Goal: Information Seeking & Learning: Learn about a topic

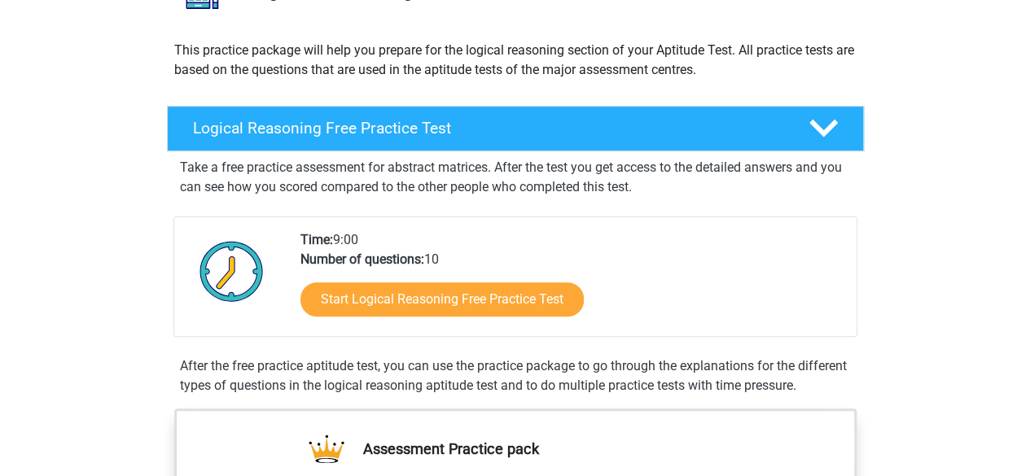
scroll to position [81, 0]
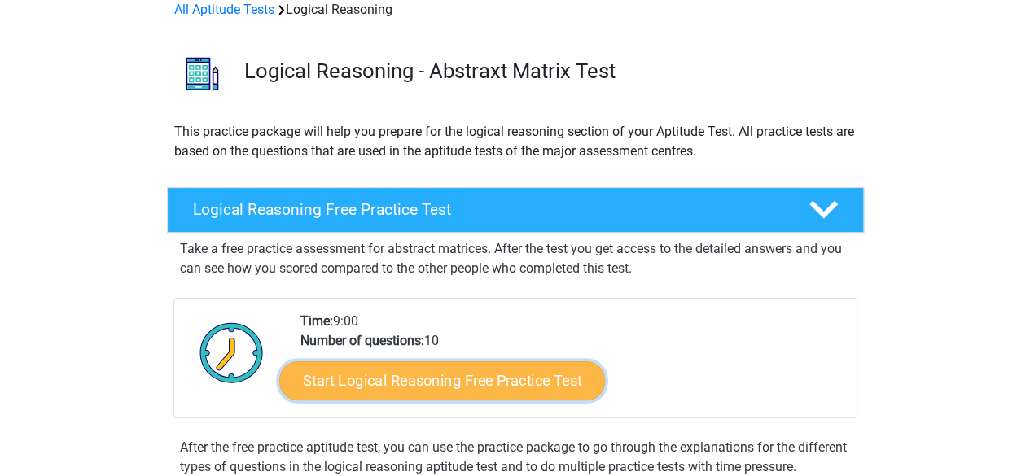
click at [508, 379] on link "Start Logical Reasoning Free Practice Test" at bounding box center [442, 380] width 326 height 39
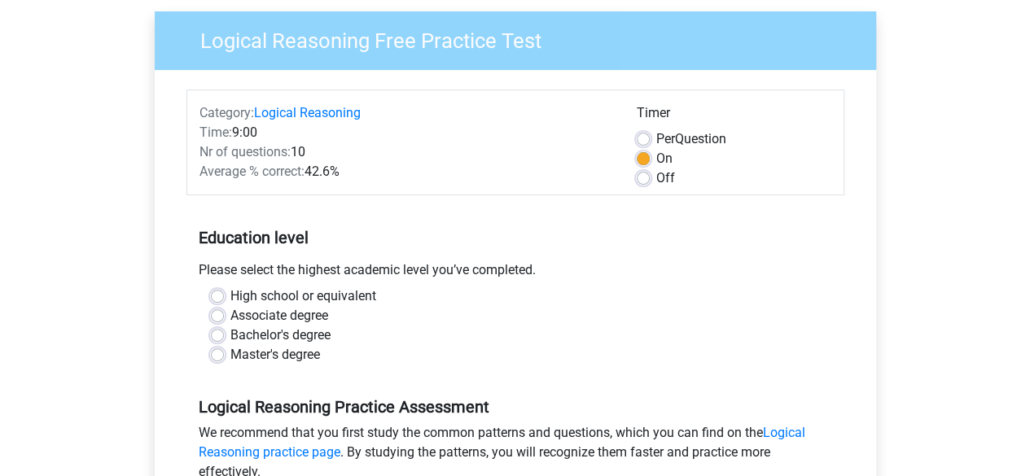
scroll to position [163, 0]
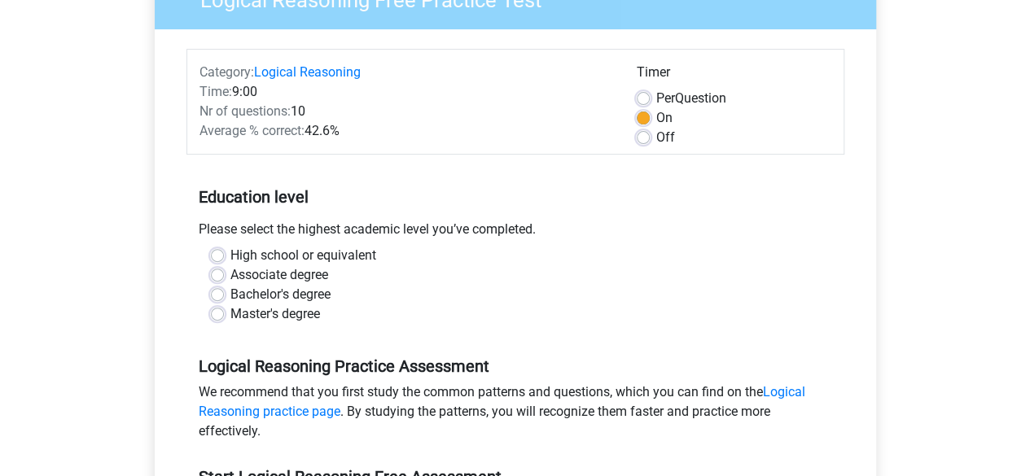
click at [656, 138] on label "Off" at bounding box center [665, 138] width 19 height 20
click at [640, 138] on input "Off" at bounding box center [643, 136] width 13 height 16
radio input "true"
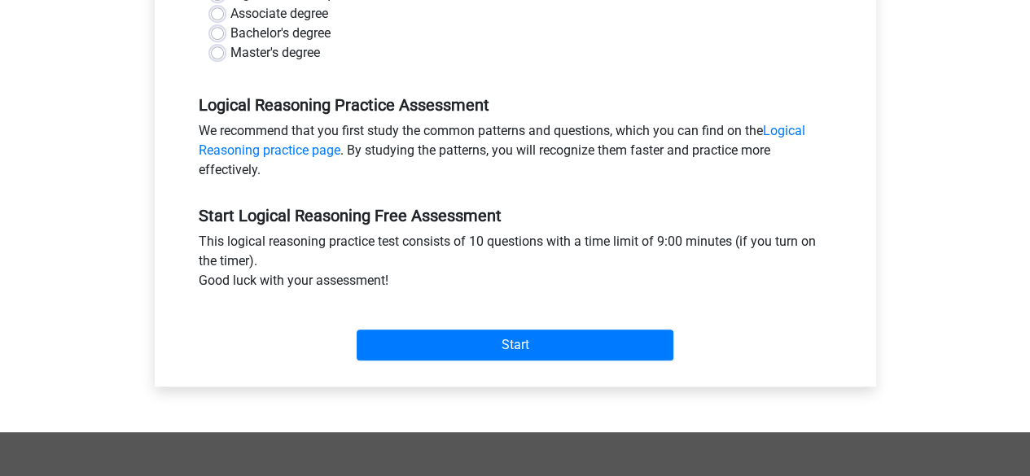
scroll to position [489, 0]
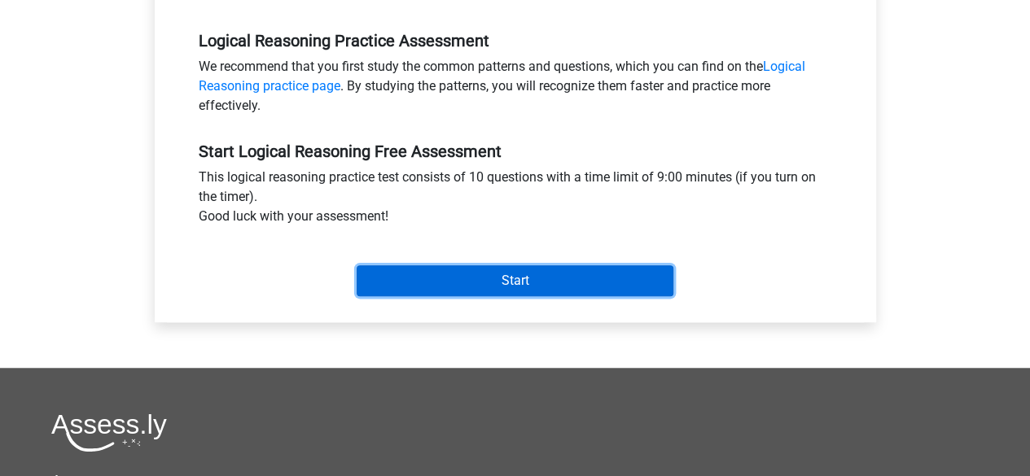
click at [546, 283] on input "Start" at bounding box center [515, 280] width 317 height 31
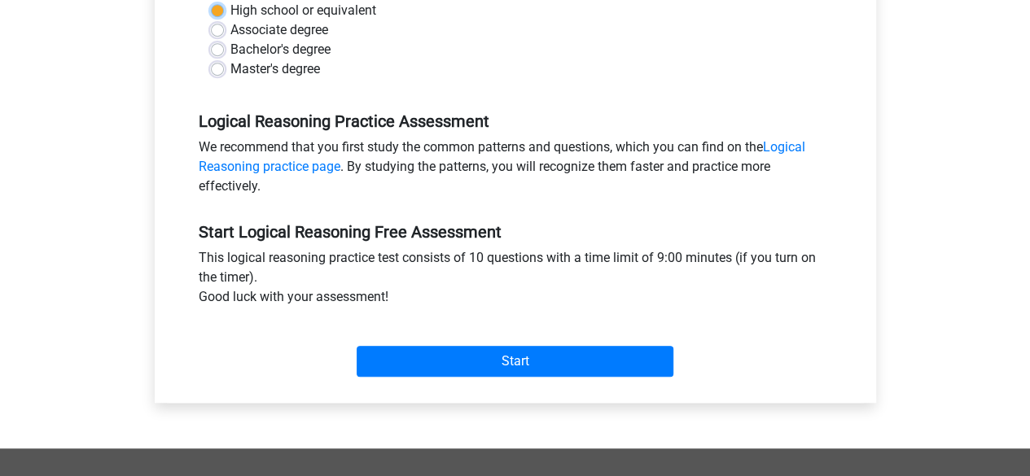
scroll to position [245, 0]
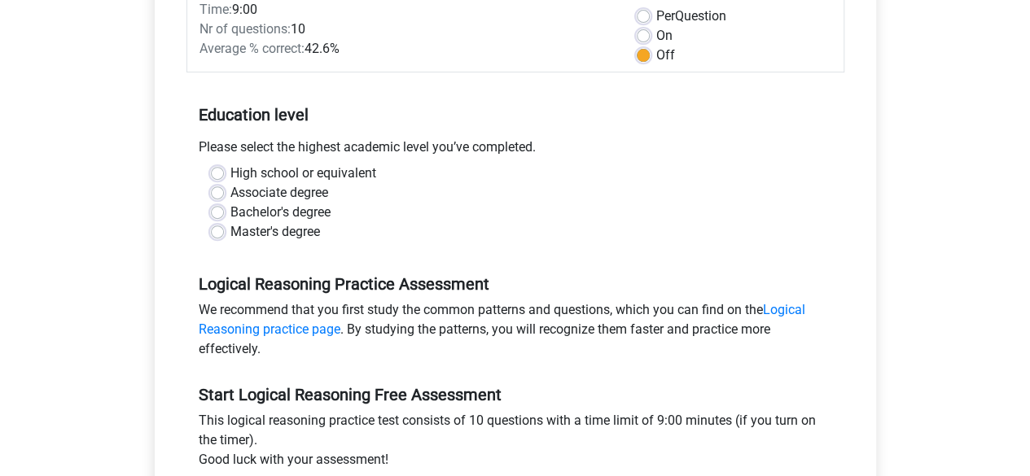
click at [230, 172] on label "High school or equivalent" at bounding box center [303, 174] width 146 height 20
click at [215, 172] on input "High school or equivalent" at bounding box center [217, 172] width 13 height 16
radio input "true"
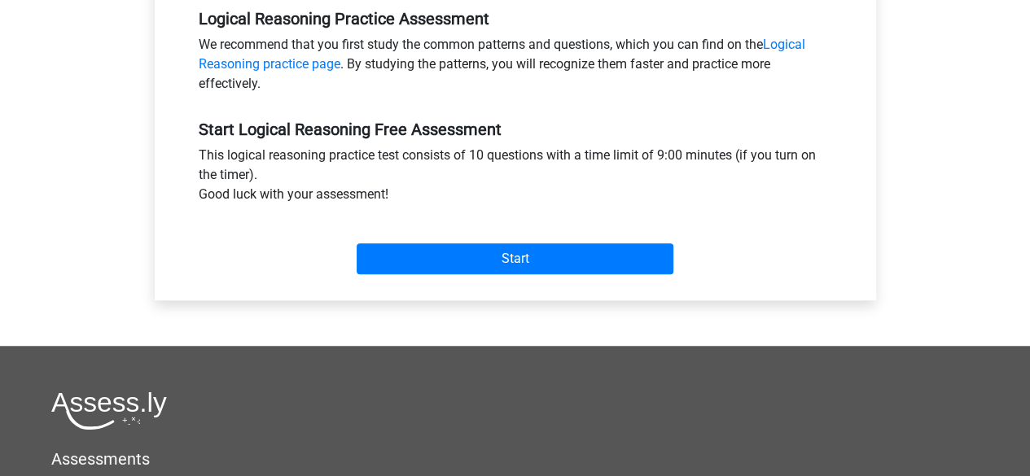
scroll to position [571, 0]
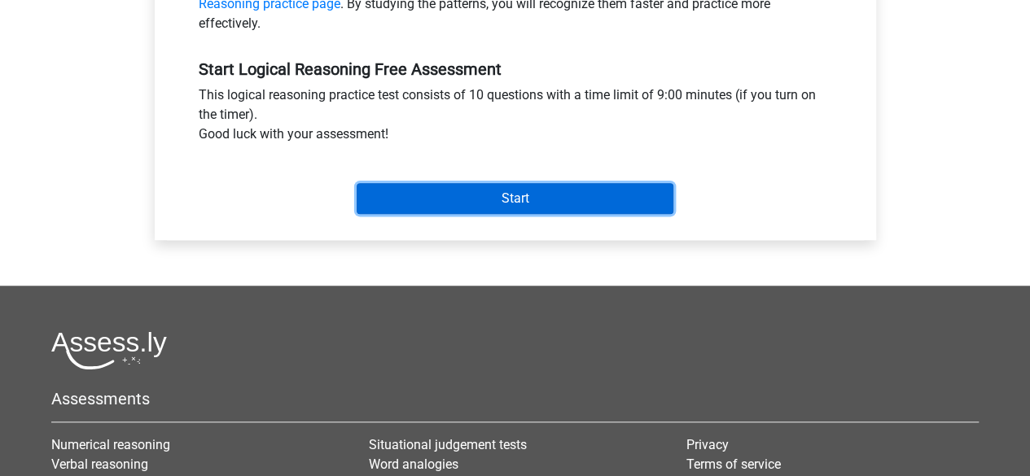
click at [534, 203] on input "Start" at bounding box center [515, 198] width 317 height 31
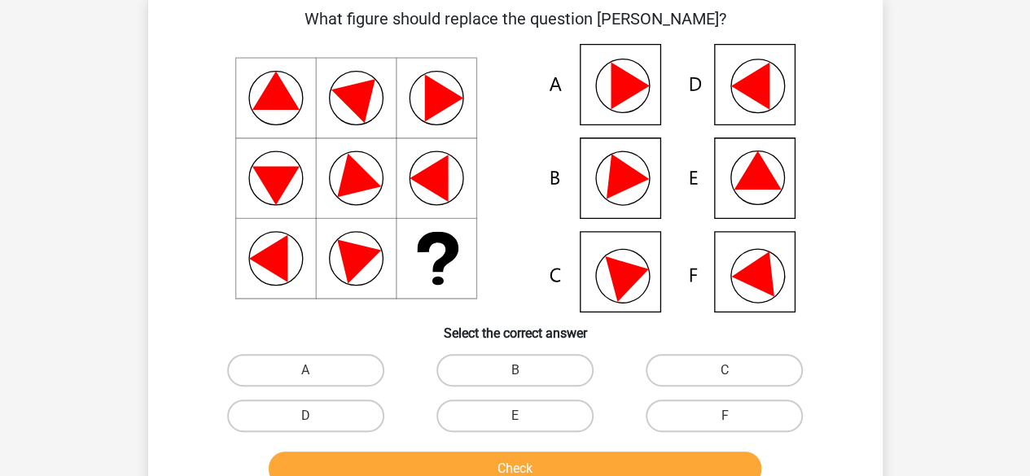
scroll to position [163, 0]
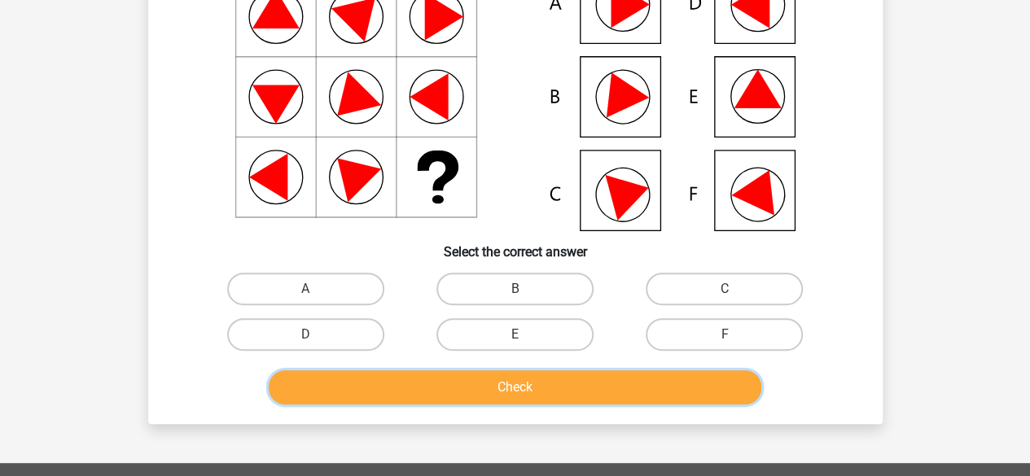
click at [511, 387] on button "Check" at bounding box center [515, 387] width 493 height 34
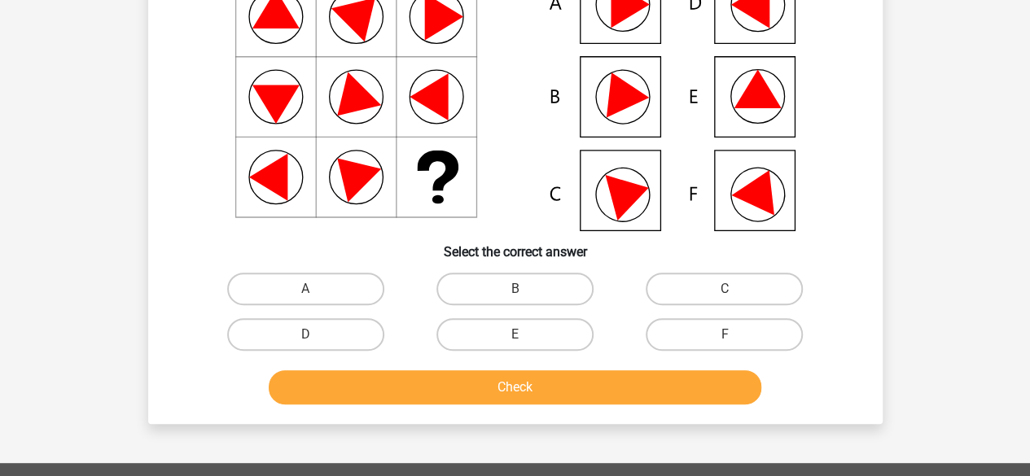
scroll to position [81, 0]
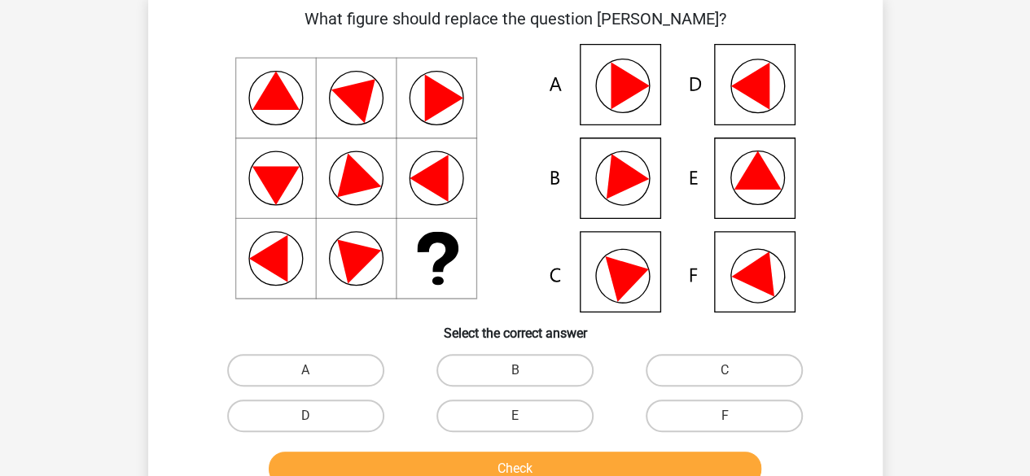
click at [313, 370] on input "A" at bounding box center [310, 375] width 11 height 11
radio input "true"
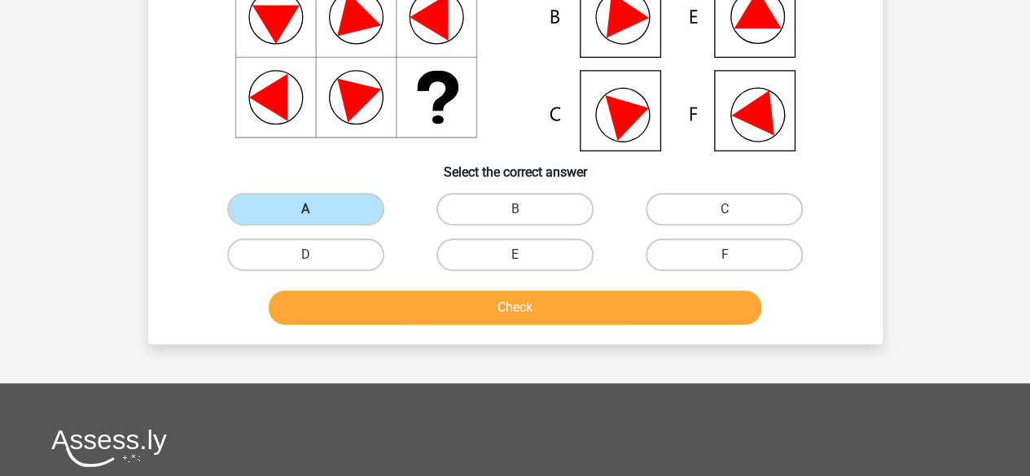
scroll to position [244, 0]
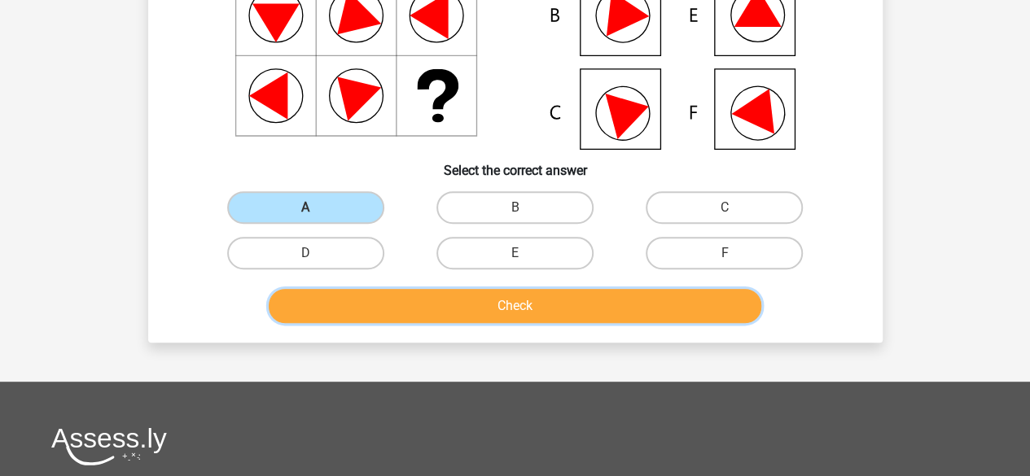
click at [512, 310] on button "Check" at bounding box center [515, 306] width 493 height 34
click at [339, 206] on label "A" at bounding box center [305, 207] width 157 height 33
click at [316, 208] on input "A" at bounding box center [310, 213] width 11 height 11
click at [339, 208] on label "A" at bounding box center [305, 207] width 157 height 33
click at [316, 208] on input "A" at bounding box center [310, 213] width 11 height 11
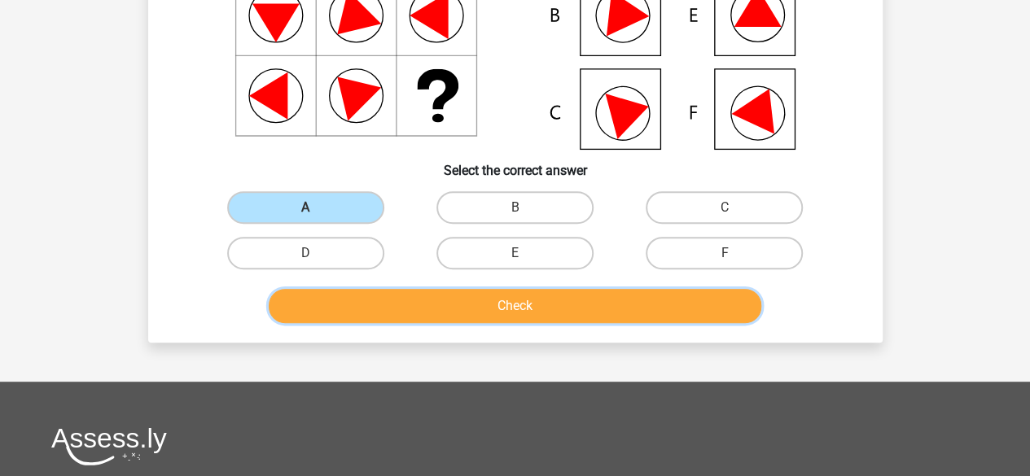
click at [458, 312] on button "Check" at bounding box center [515, 306] width 493 height 34
click at [342, 216] on label "A" at bounding box center [305, 207] width 157 height 33
click at [316, 216] on input "A" at bounding box center [310, 213] width 11 height 11
click at [535, 208] on label "B" at bounding box center [514, 207] width 157 height 33
click at [525, 208] on input "B" at bounding box center [520, 213] width 11 height 11
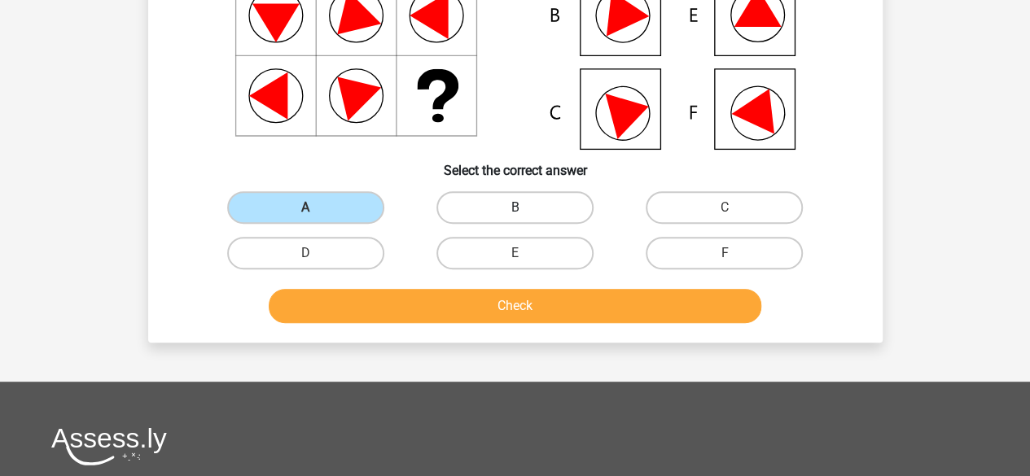
radio input "true"
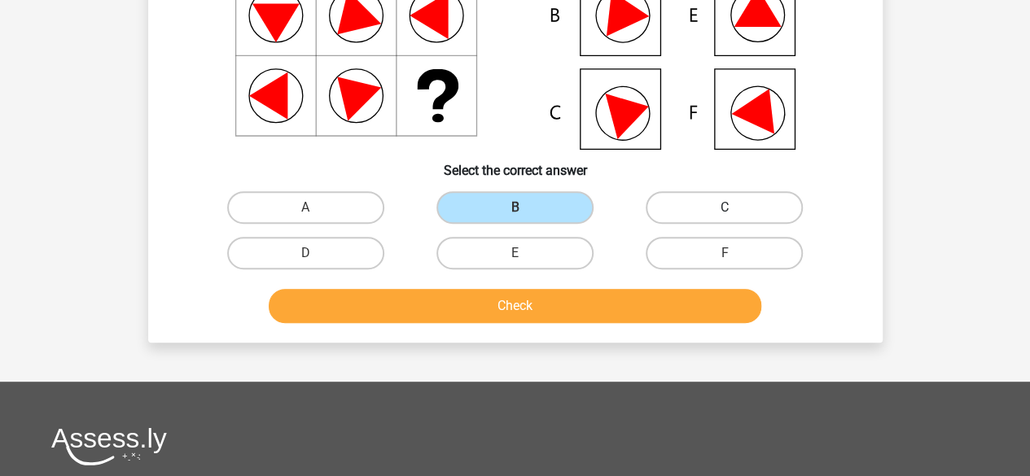
click at [694, 215] on label "C" at bounding box center [724, 207] width 157 height 33
click at [725, 215] on input "C" at bounding box center [730, 213] width 11 height 11
radio input "true"
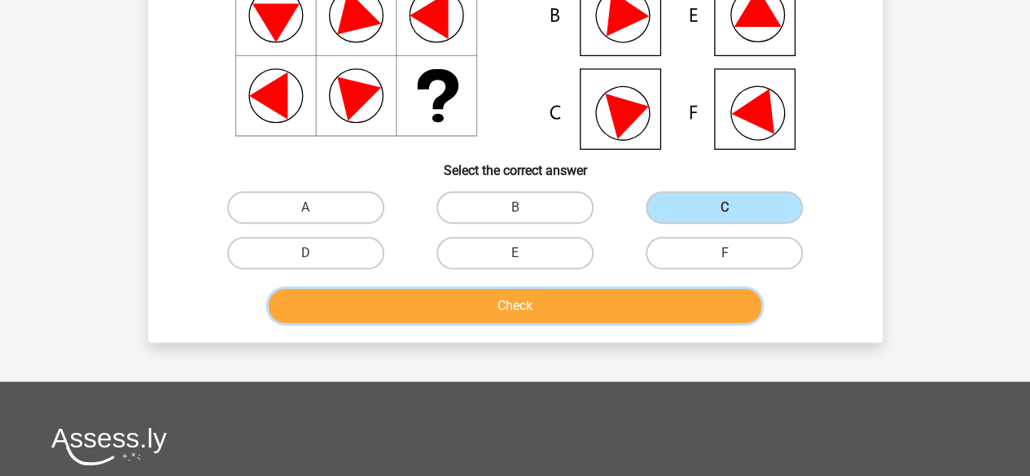
click at [493, 309] on button "Check" at bounding box center [515, 306] width 493 height 34
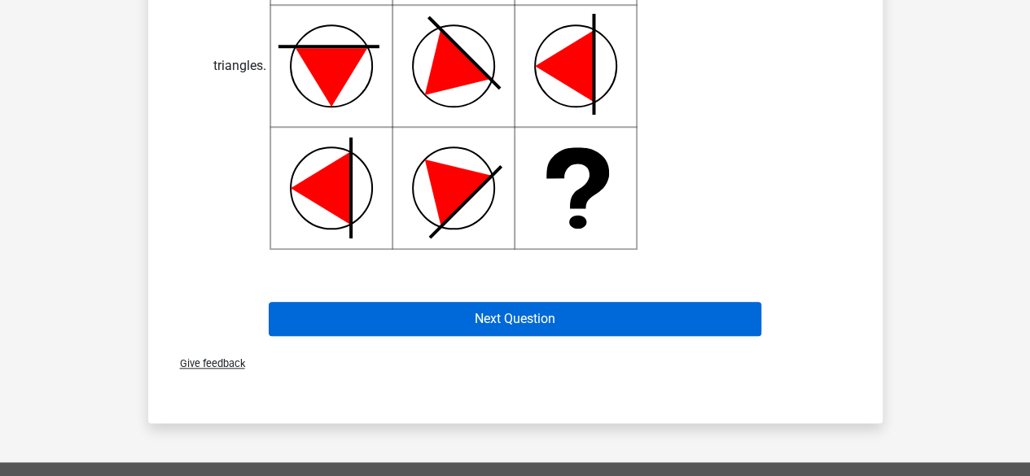
scroll to position [814, 0]
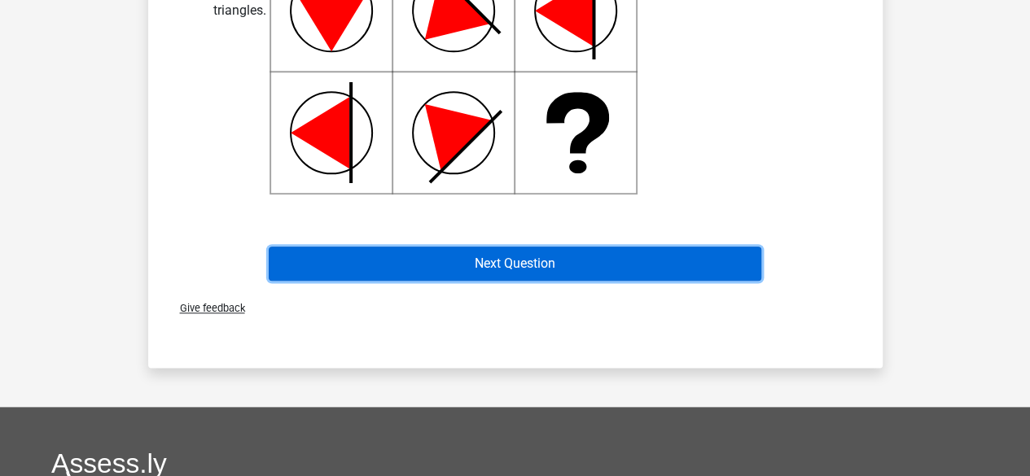
click at [509, 270] on button "Next Question" at bounding box center [515, 264] width 493 height 34
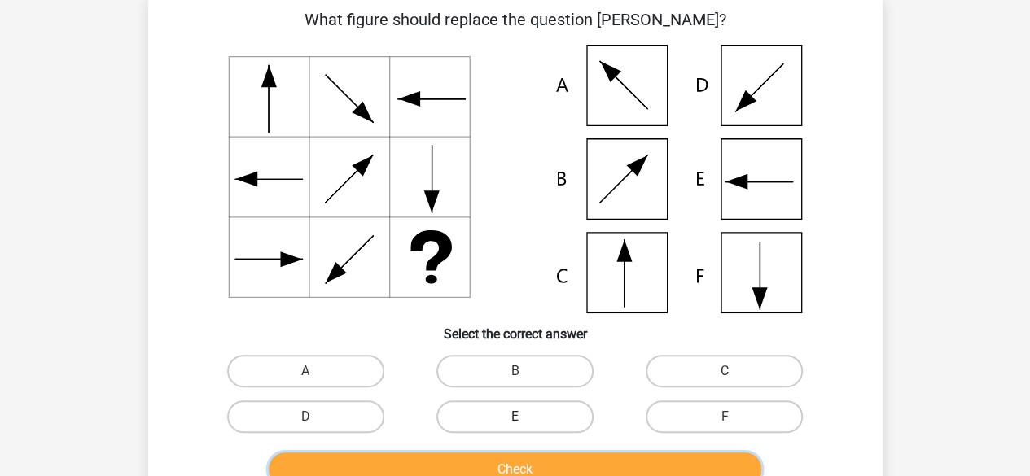
scroll to position [238, 0]
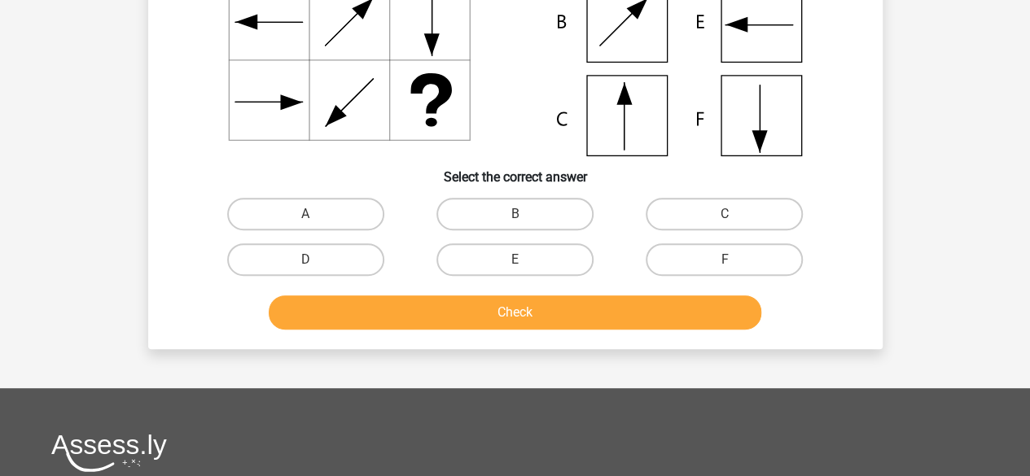
click at [849, 134] on div at bounding box center [515, 22] width 682 height 269
click at [721, 265] on label "F" at bounding box center [724, 259] width 157 height 33
click at [725, 265] on input "F" at bounding box center [730, 265] width 11 height 11
radio input "true"
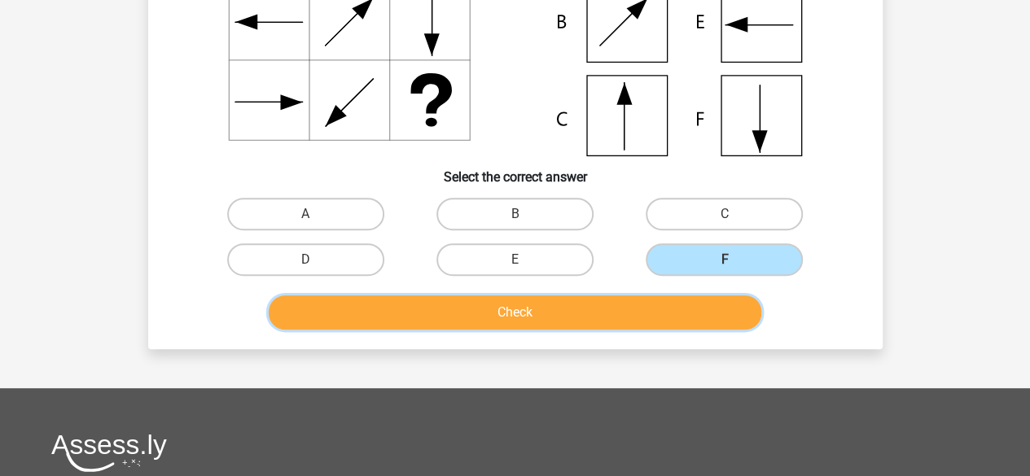
click at [622, 307] on button "Check" at bounding box center [515, 313] width 493 height 34
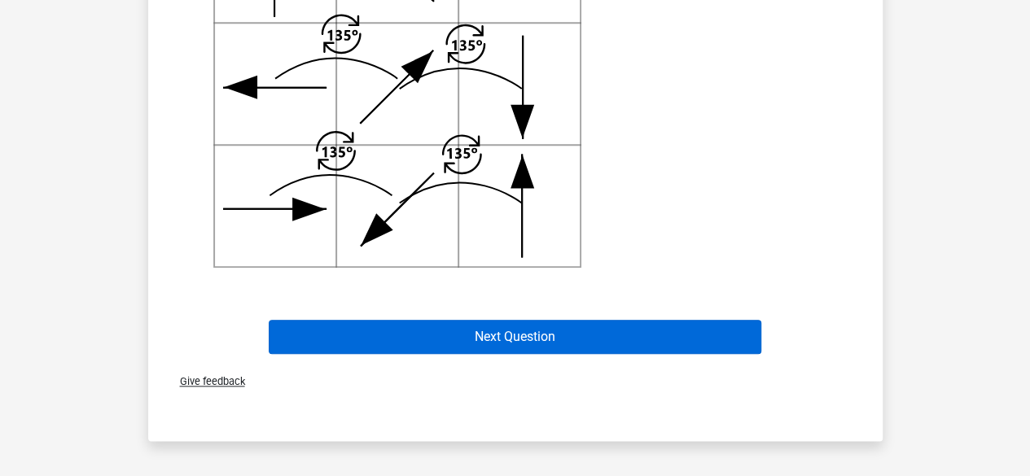
scroll to position [726, 0]
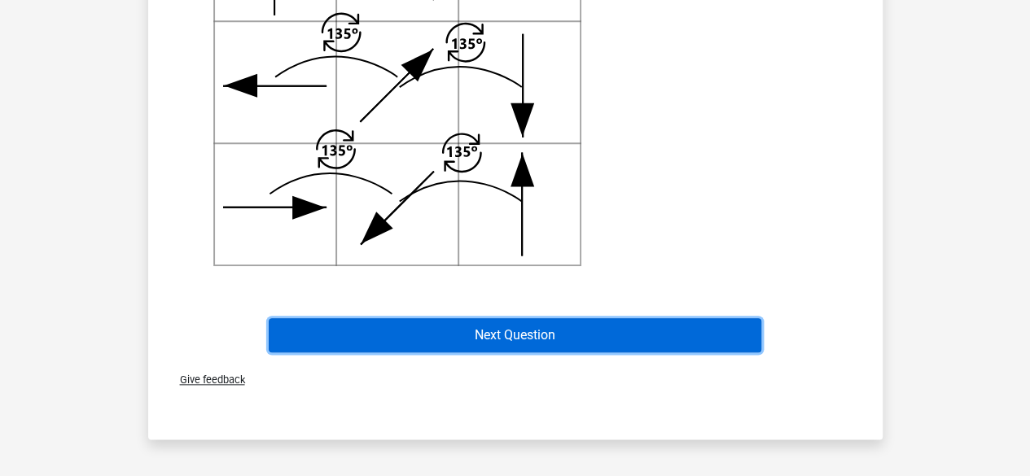
click at [606, 335] on button "Next Question" at bounding box center [515, 335] width 493 height 34
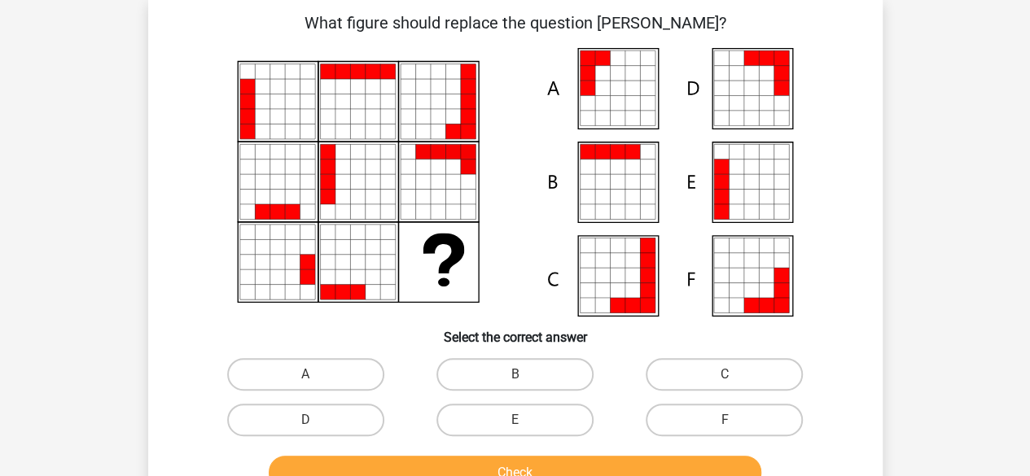
scroll to position [75, 0]
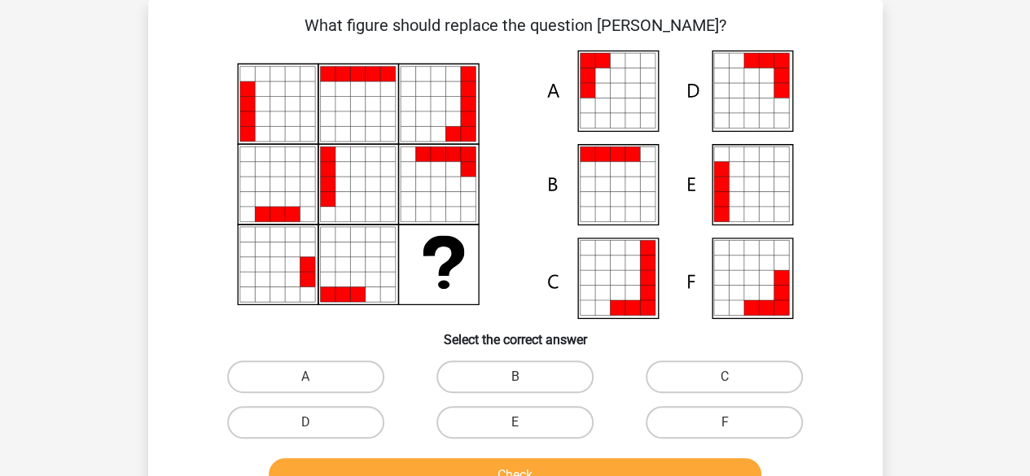
click at [935, 85] on div "Register Nederlands English" at bounding box center [515, 453] width 1030 height 1056
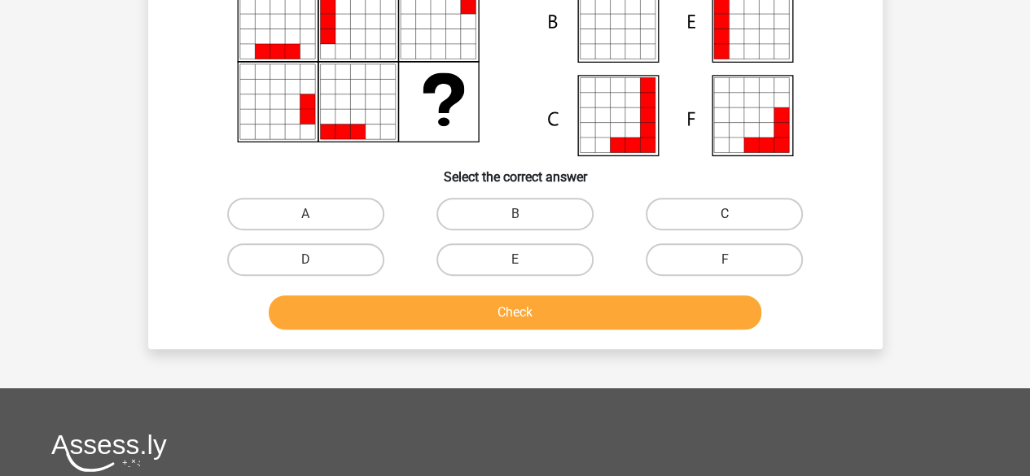
click at [714, 208] on label "C" at bounding box center [724, 214] width 157 height 33
click at [725, 214] on input "C" at bounding box center [730, 219] width 11 height 11
radio input "true"
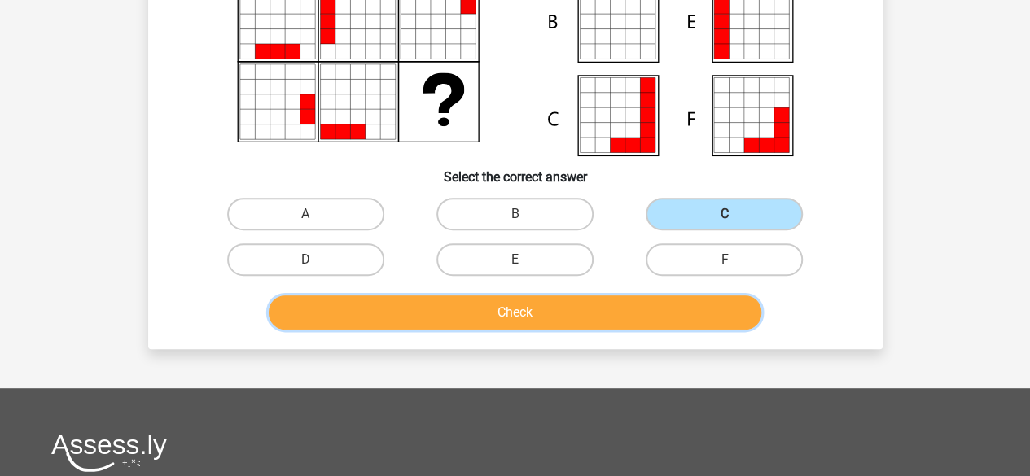
click at [643, 309] on button "Check" at bounding box center [515, 313] width 493 height 34
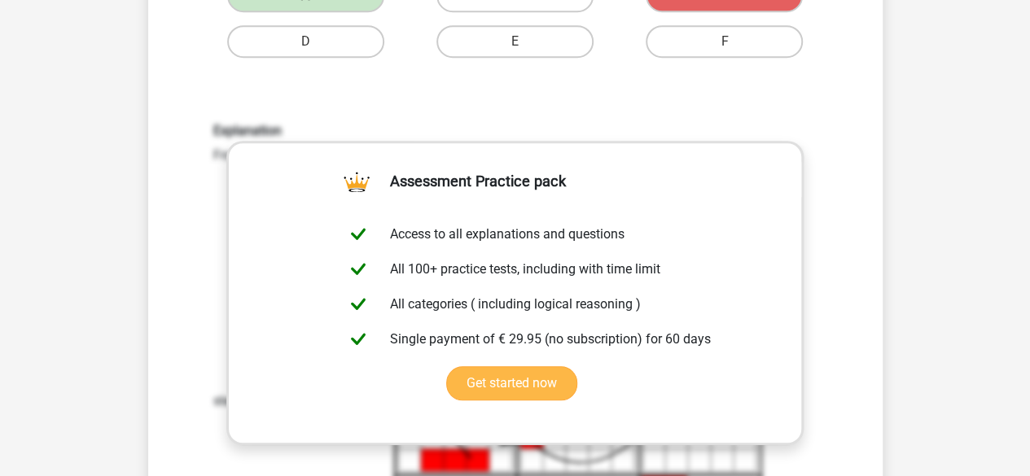
scroll to position [482, 0]
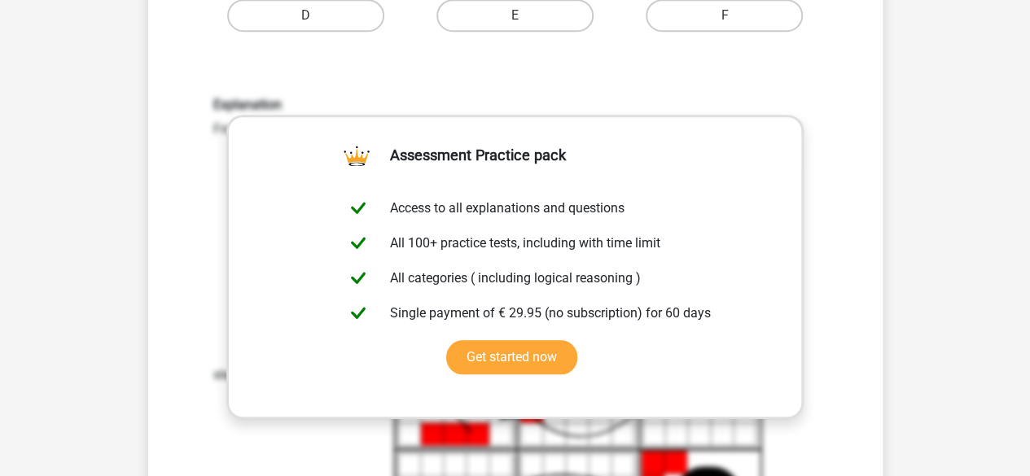
click at [767, 90] on div "Explanation From left to right, each step a block is added to the 'front' of th…" at bounding box center [515, 354] width 682 height 592
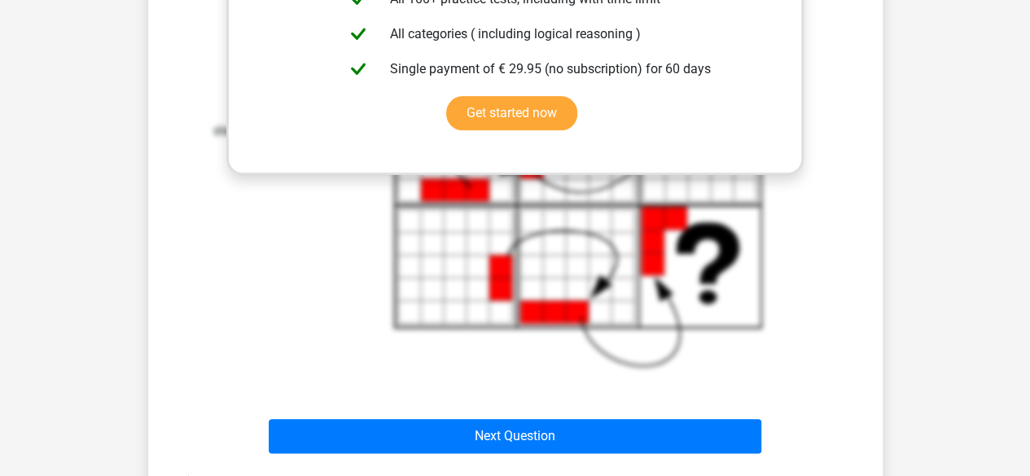
scroll to position [808, 0]
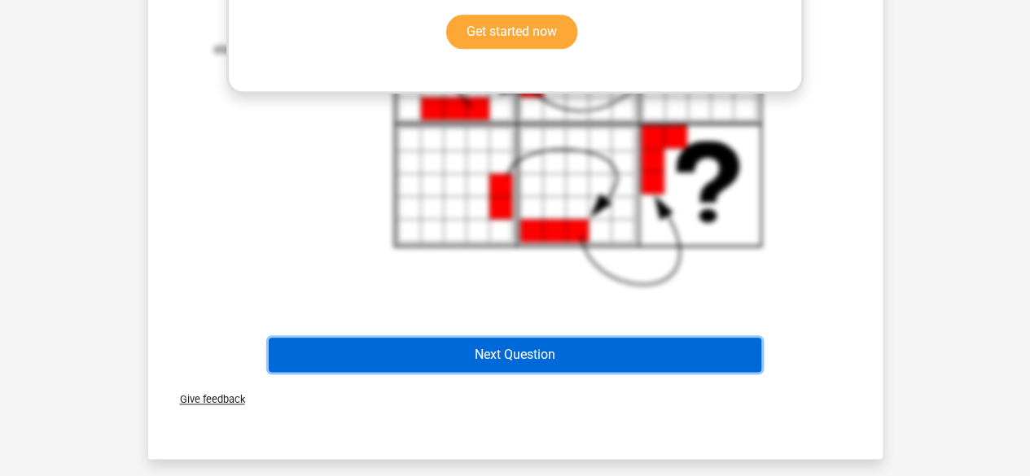
click at [515, 349] on button "Next Question" at bounding box center [515, 355] width 493 height 34
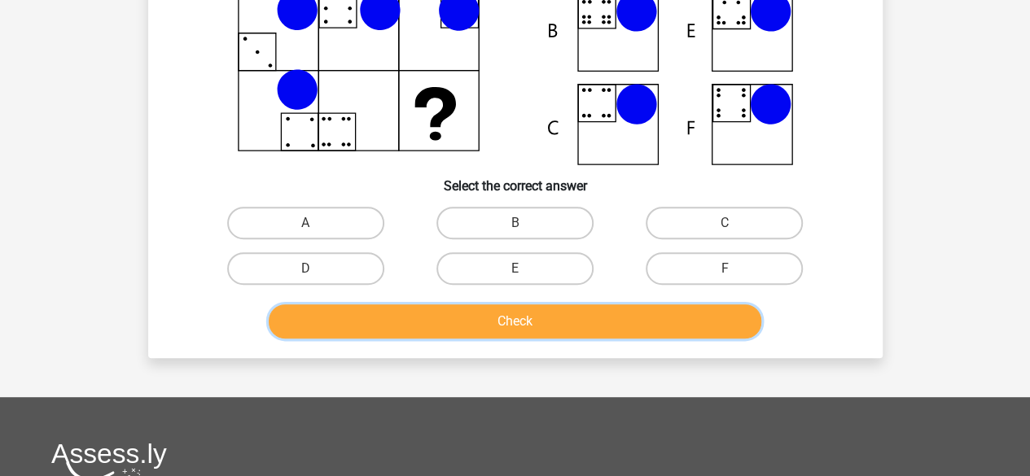
scroll to position [238, 0]
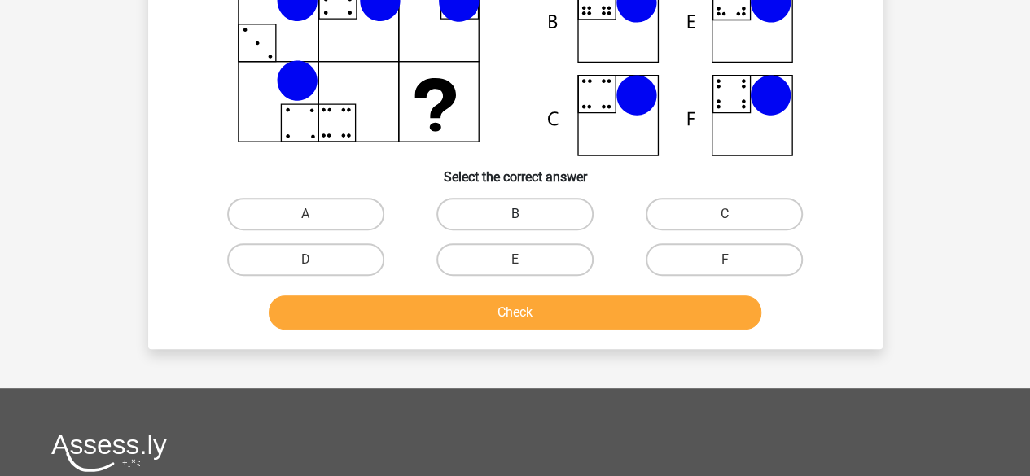
click at [502, 210] on label "B" at bounding box center [514, 214] width 157 height 33
click at [515, 214] on input "B" at bounding box center [520, 219] width 11 height 11
radio input "true"
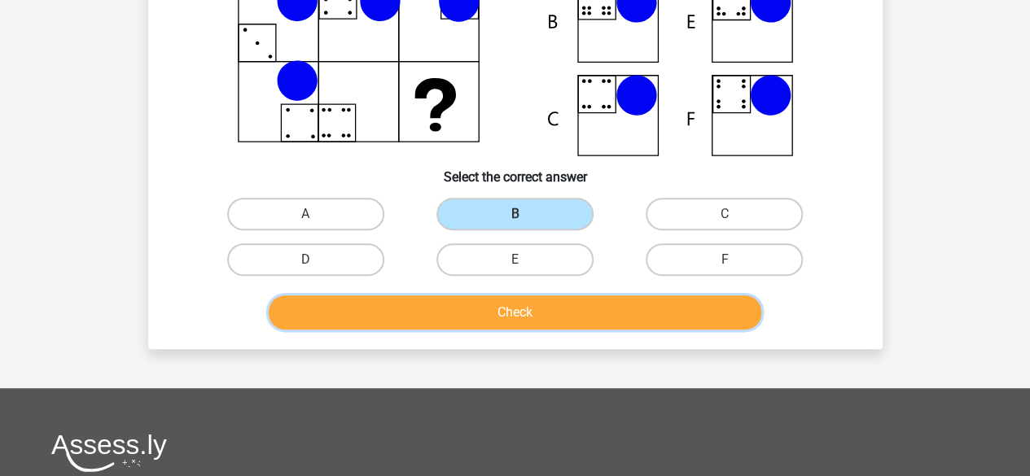
click at [630, 312] on button "Check" at bounding box center [515, 313] width 493 height 34
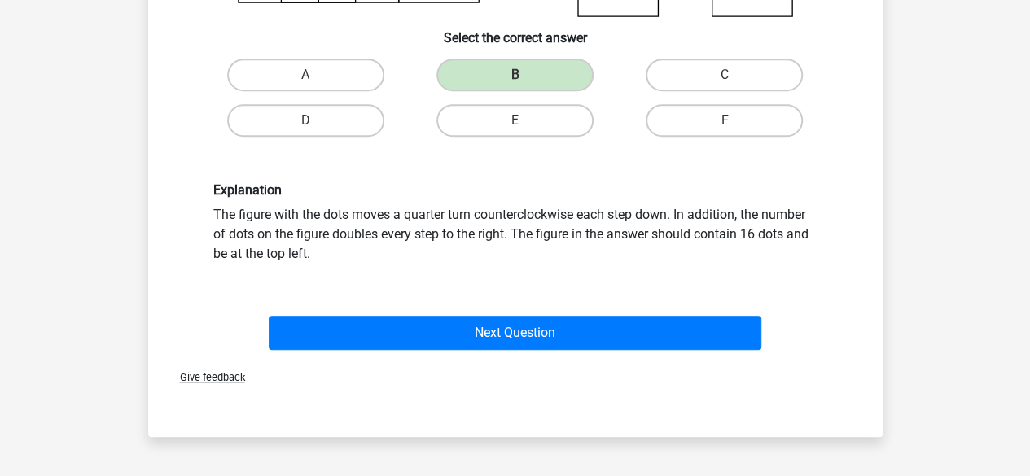
scroll to position [319, 0]
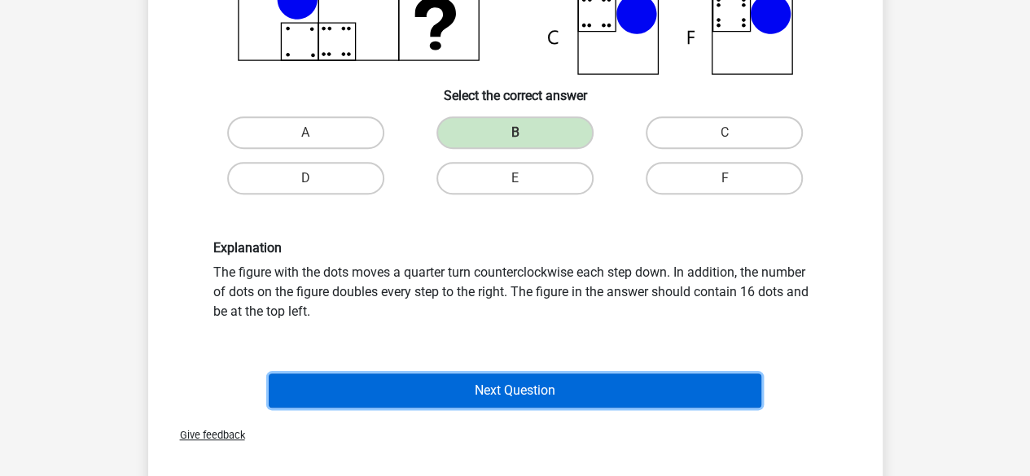
click at [549, 383] on button "Next Question" at bounding box center [515, 391] width 493 height 34
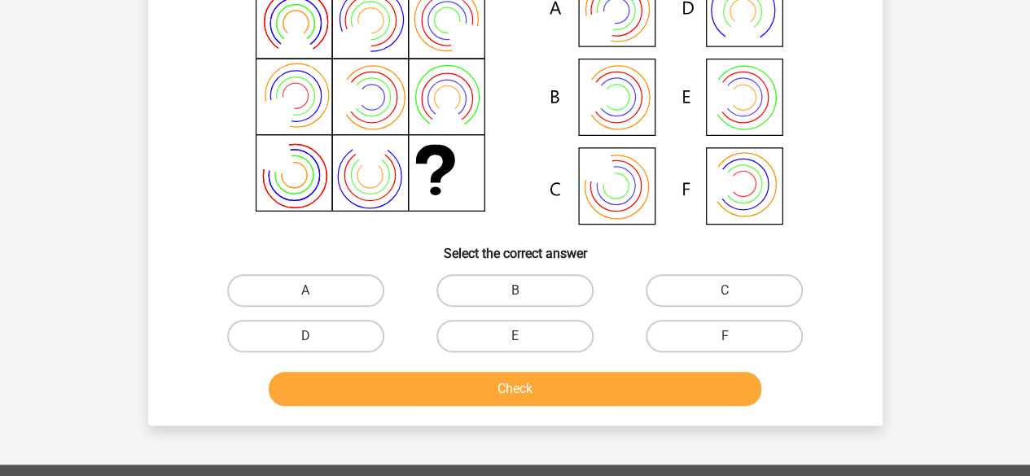
scroll to position [75, 0]
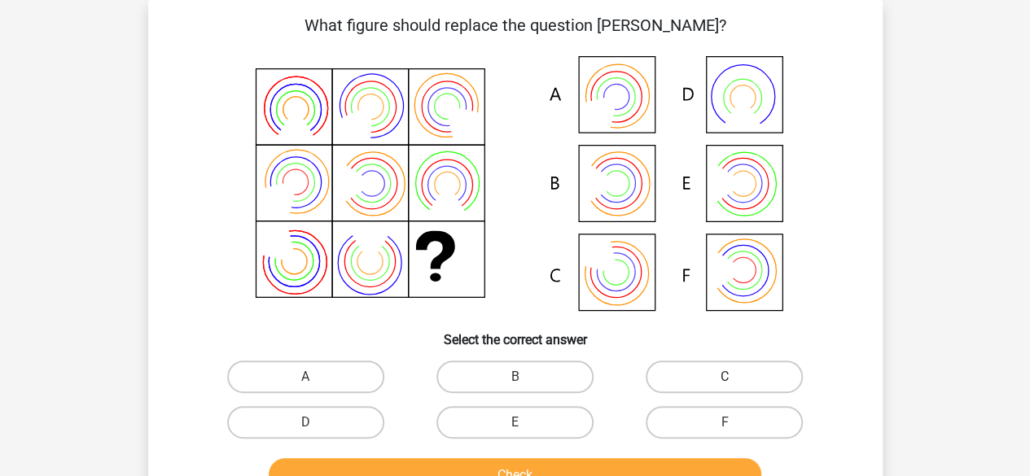
click at [736, 375] on label "C" at bounding box center [724, 377] width 157 height 33
click at [735, 377] on input "C" at bounding box center [730, 382] width 11 height 11
radio input "true"
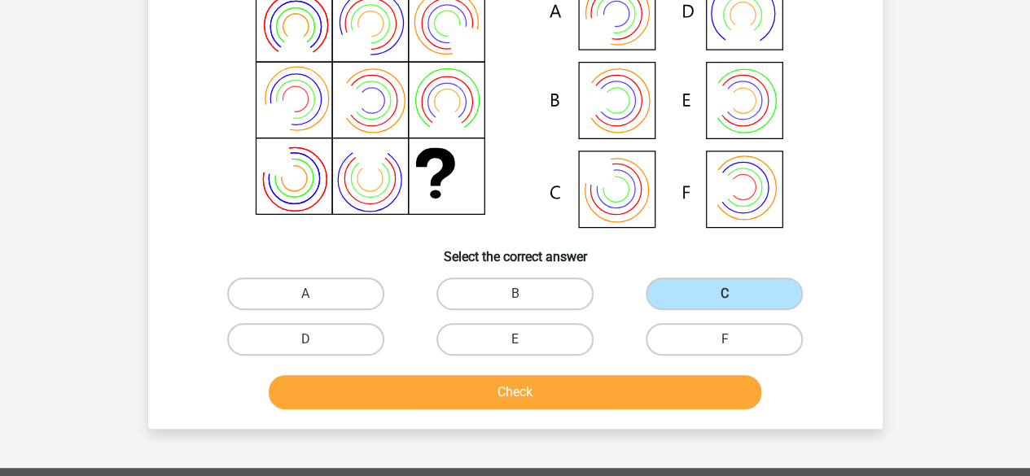
scroll to position [401, 0]
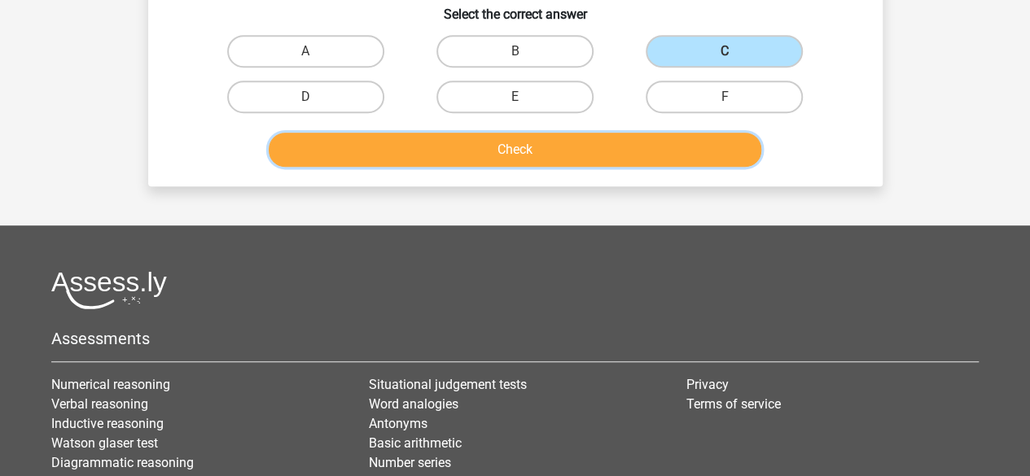
click at [511, 149] on button "Check" at bounding box center [515, 150] width 493 height 34
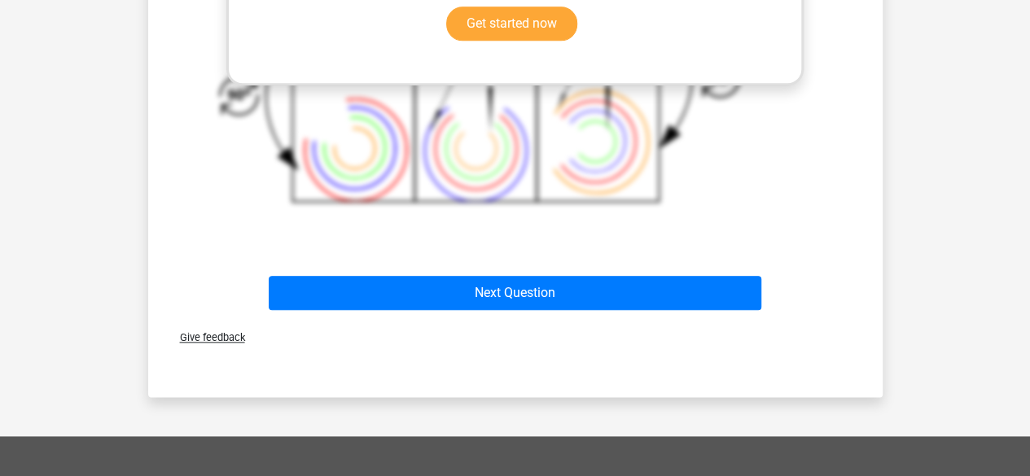
scroll to position [889, 0]
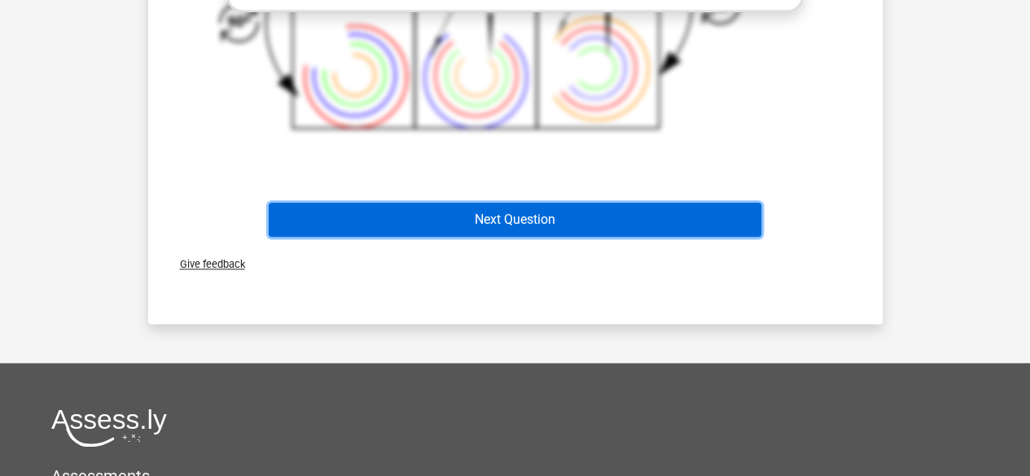
click at [524, 221] on button "Next Question" at bounding box center [515, 220] width 493 height 34
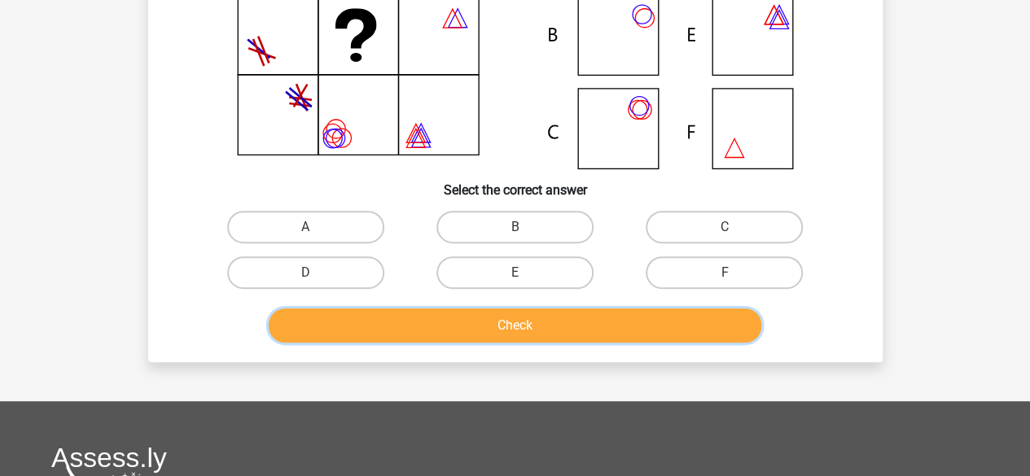
scroll to position [238, 0]
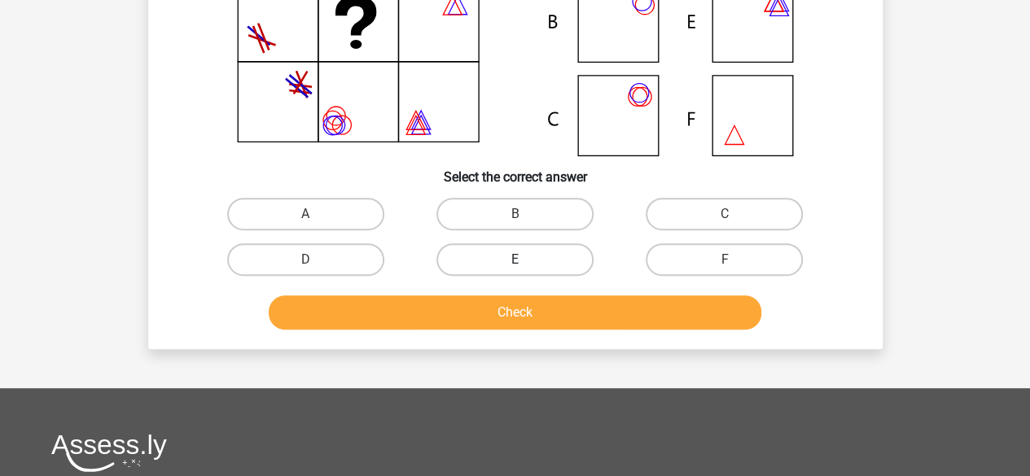
click at [529, 270] on label "E" at bounding box center [514, 259] width 157 height 33
click at [525, 270] on input "E" at bounding box center [520, 265] width 11 height 11
radio input "true"
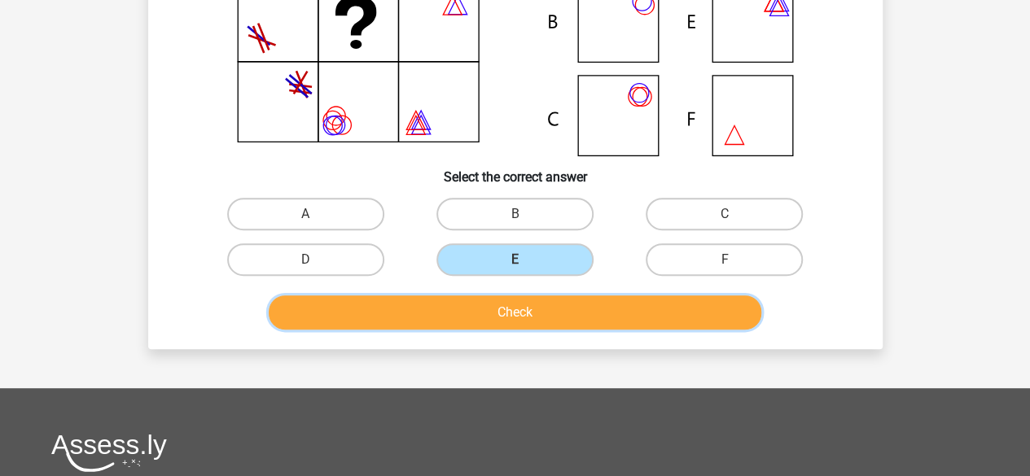
click at [536, 310] on button "Check" at bounding box center [515, 313] width 493 height 34
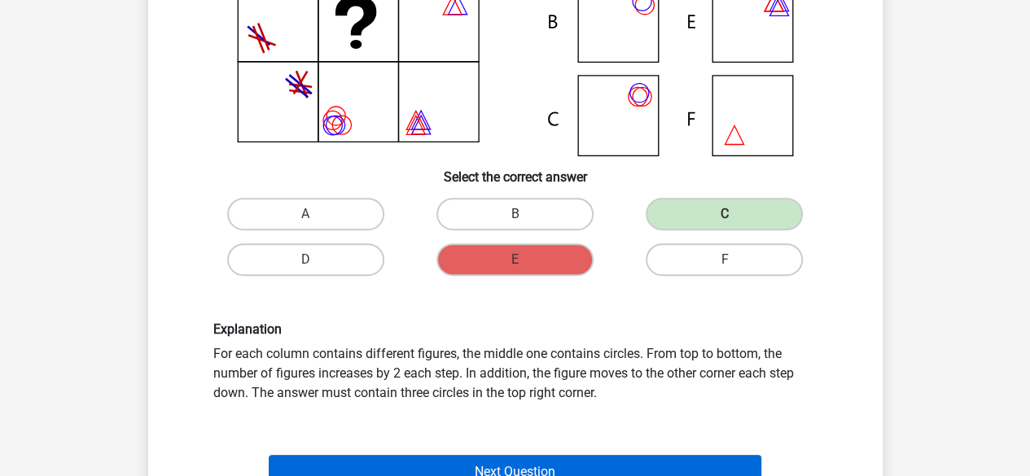
scroll to position [563, 0]
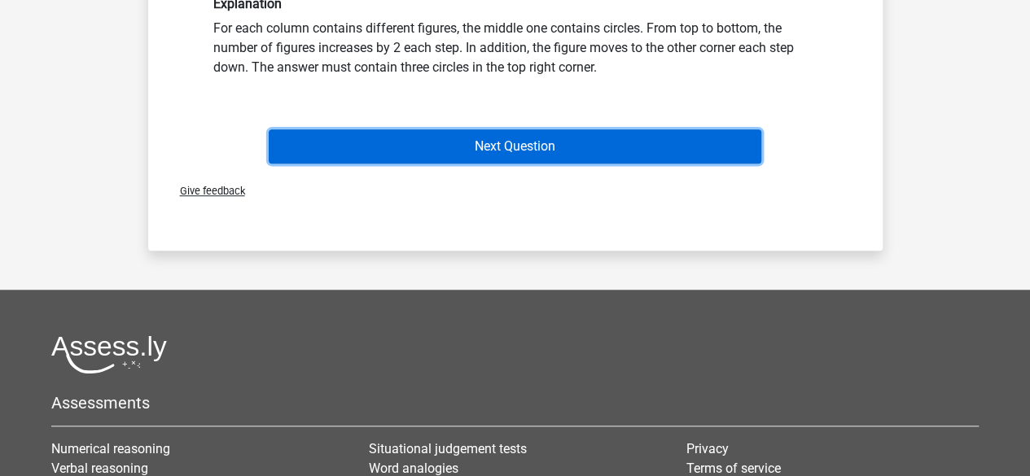
click at [502, 145] on button "Next Question" at bounding box center [515, 146] width 493 height 34
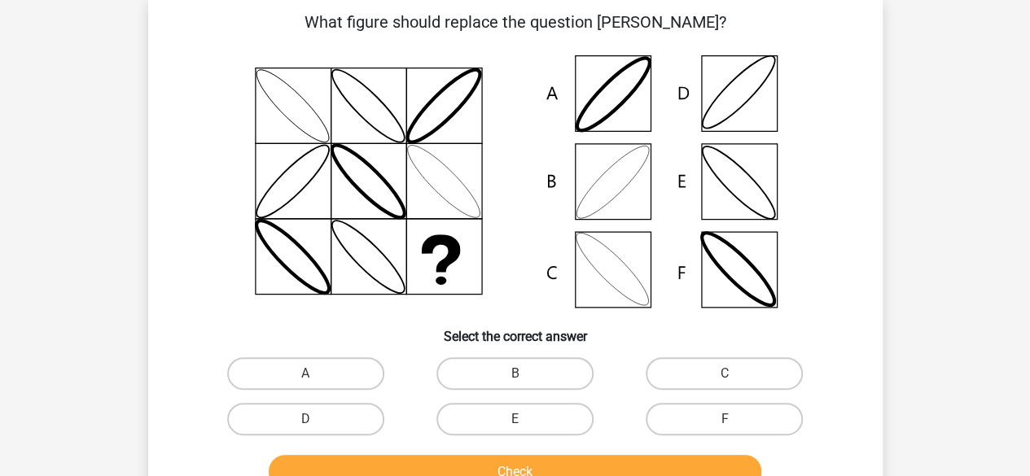
scroll to position [75, 0]
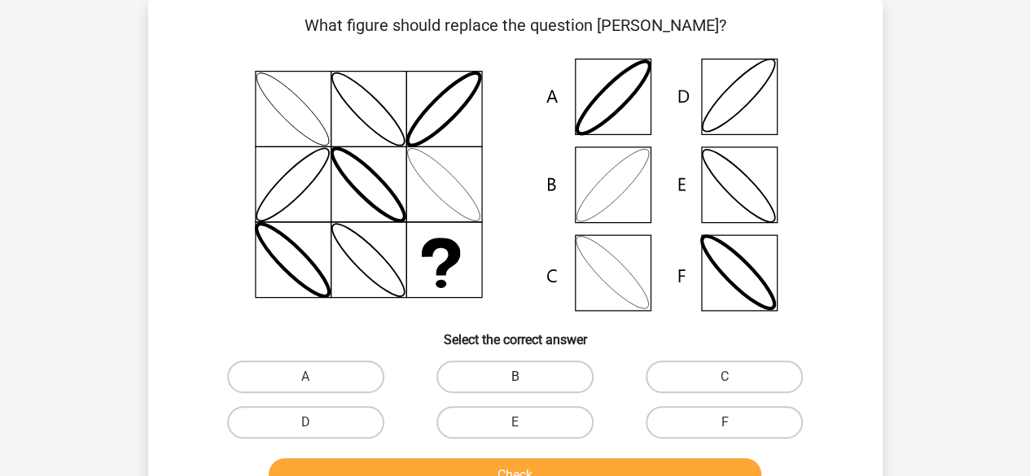
click at [514, 376] on label "B" at bounding box center [514, 377] width 157 height 33
click at [515, 377] on input "B" at bounding box center [520, 382] width 11 height 11
radio input "true"
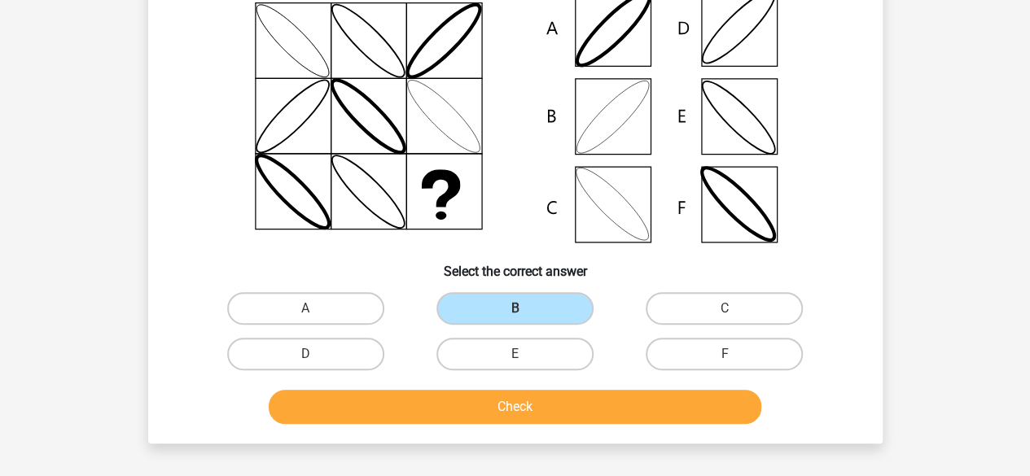
scroll to position [238, 0]
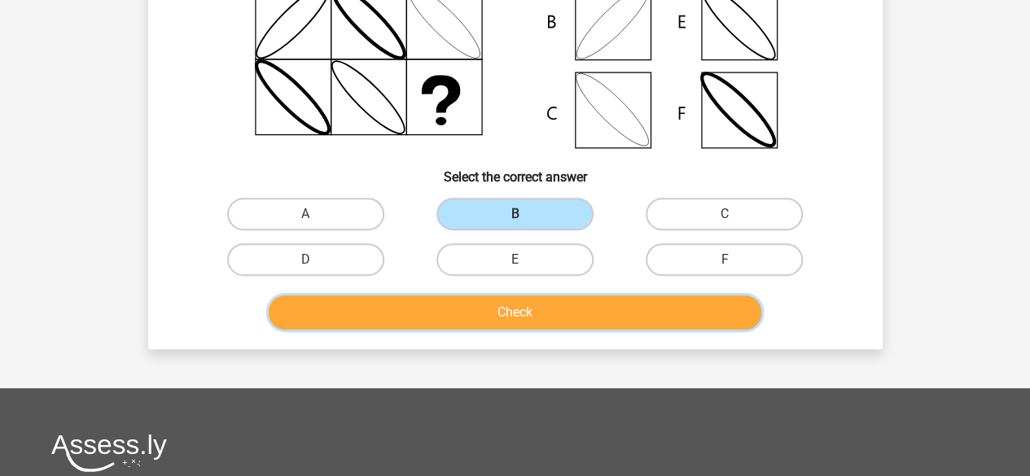
click at [543, 313] on button "Check" at bounding box center [515, 313] width 493 height 34
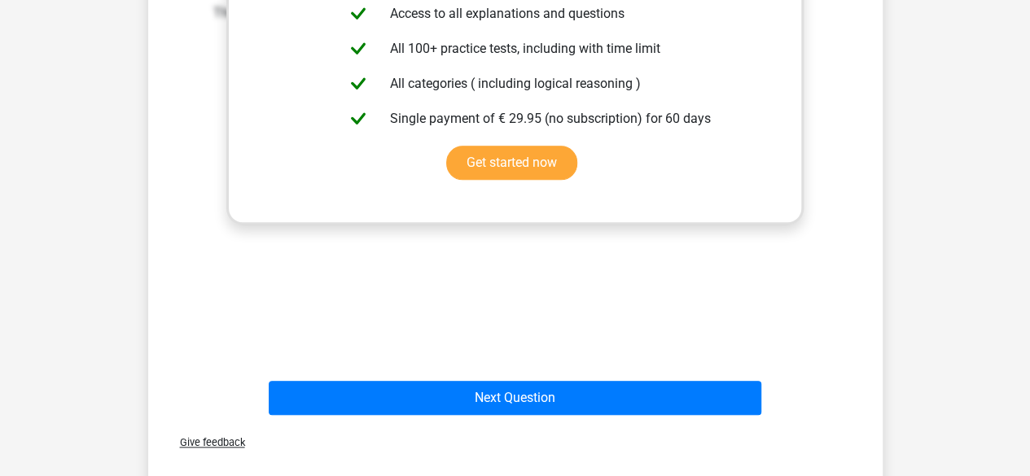
scroll to position [726, 0]
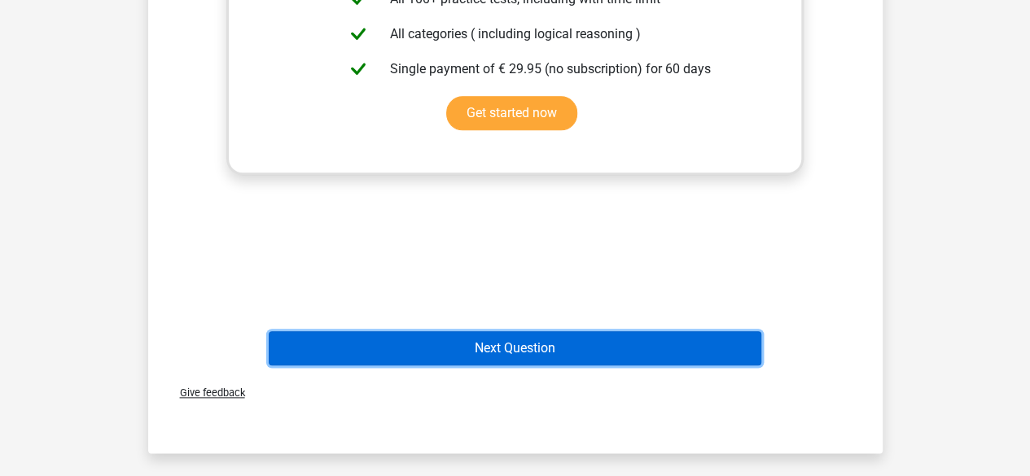
click at [528, 353] on button "Next Question" at bounding box center [515, 348] width 493 height 34
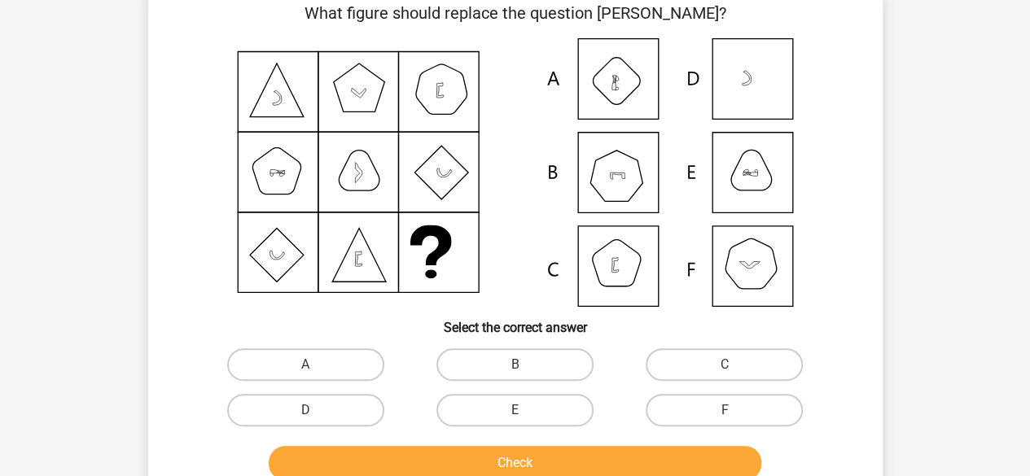
scroll to position [75, 0]
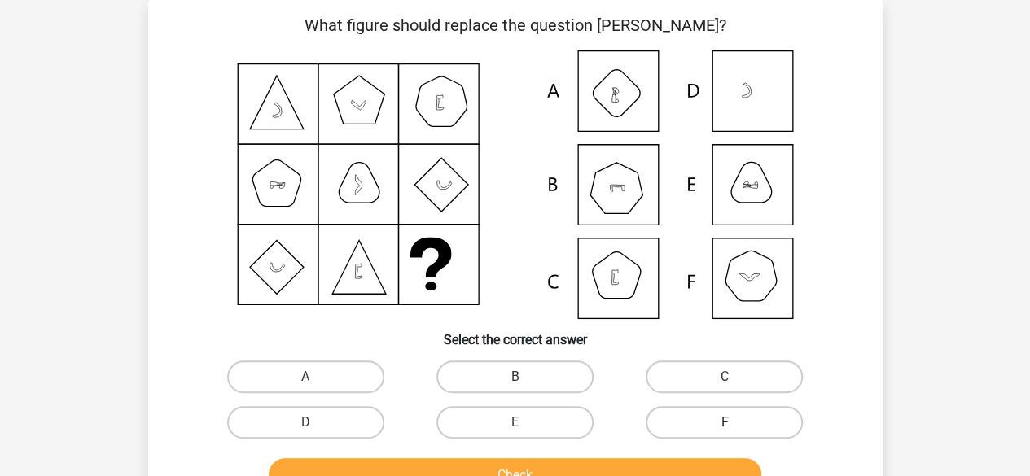
click at [717, 419] on label "F" at bounding box center [724, 422] width 157 height 33
click at [725, 423] on input "F" at bounding box center [730, 428] width 11 height 11
radio input "true"
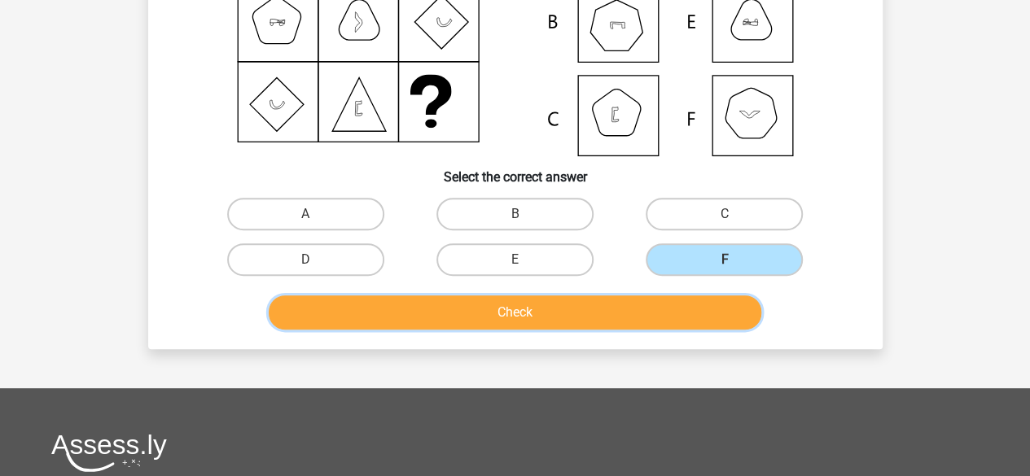
click at [528, 319] on button "Check" at bounding box center [515, 313] width 493 height 34
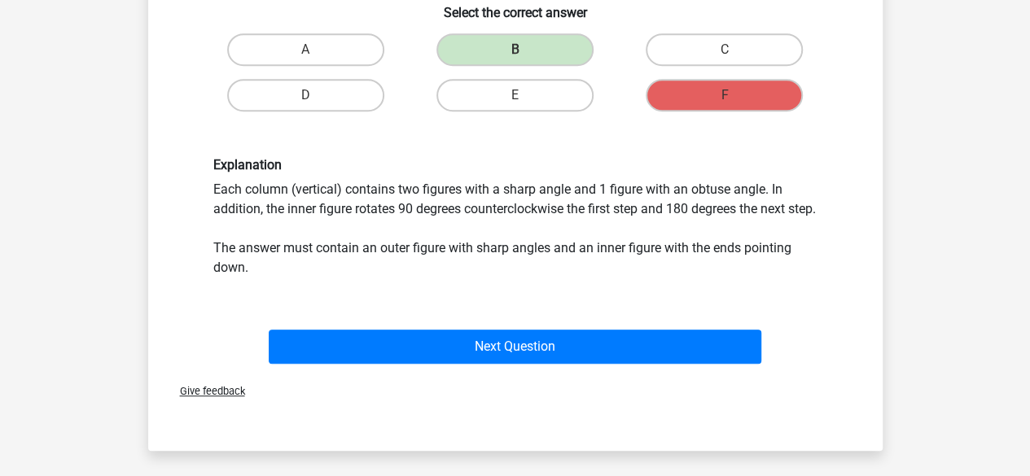
scroll to position [482, 0]
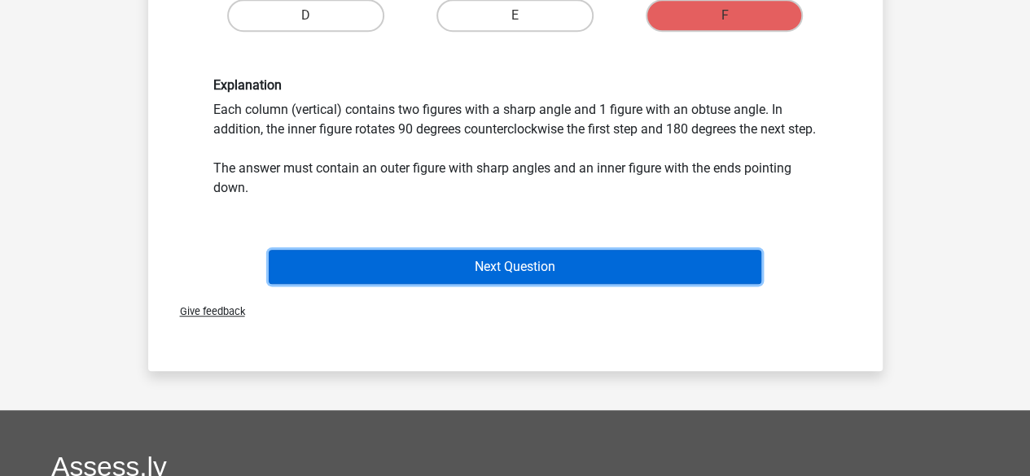
click at [546, 278] on button "Next Question" at bounding box center [515, 267] width 493 height 34
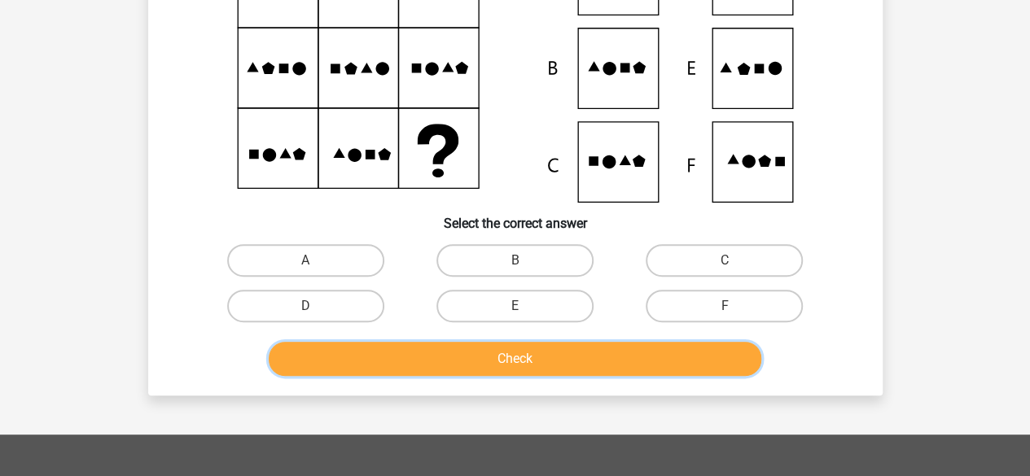
scroll to position [238, 0]
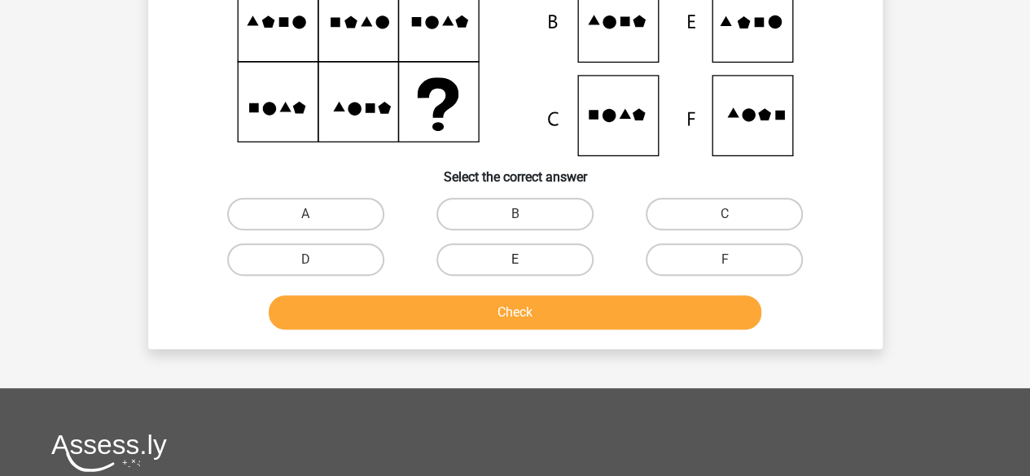
click at [482, 260] on label "E" at bounding box center [514, 259] width 157 height 33
click at [515, 260] on input "E" at bounding box center [520, 265] width 11 height 11
radio input "true"
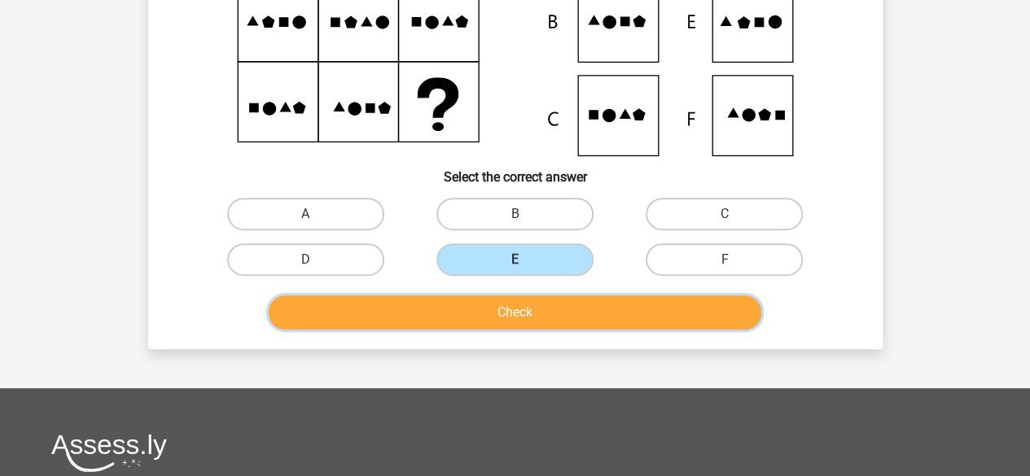
click at [494, 313] on button "Check" at bounding box center [515, 313] width 493 height 34
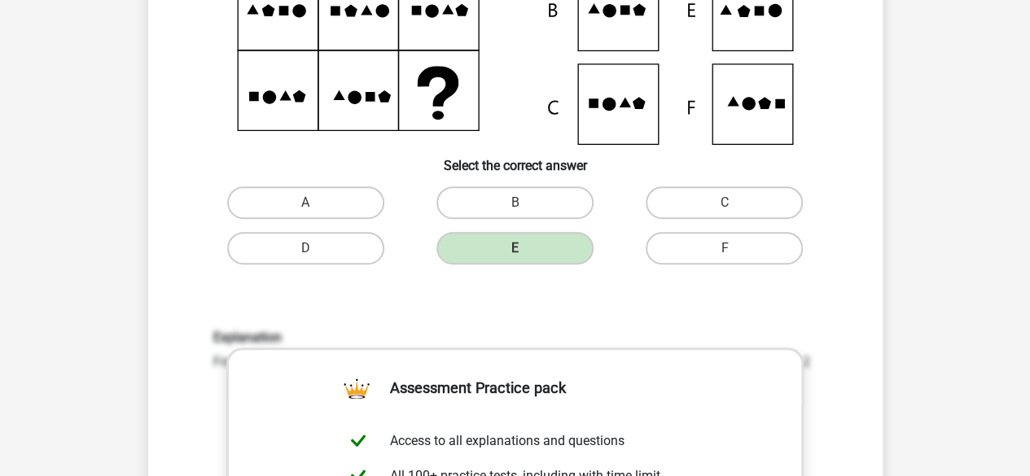
scroll to position [319, 0]
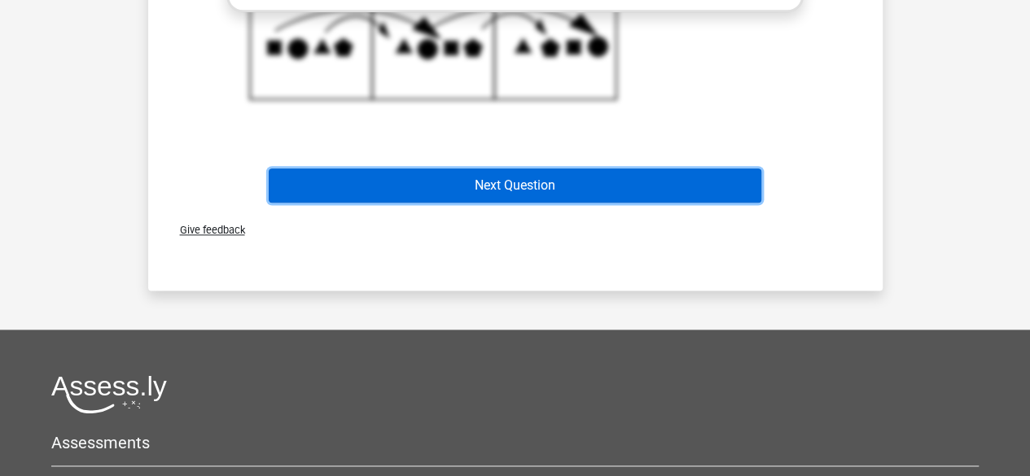
click at [484, 182] on button "Next Question" at bounding box center [515, 186] width 493 height 34
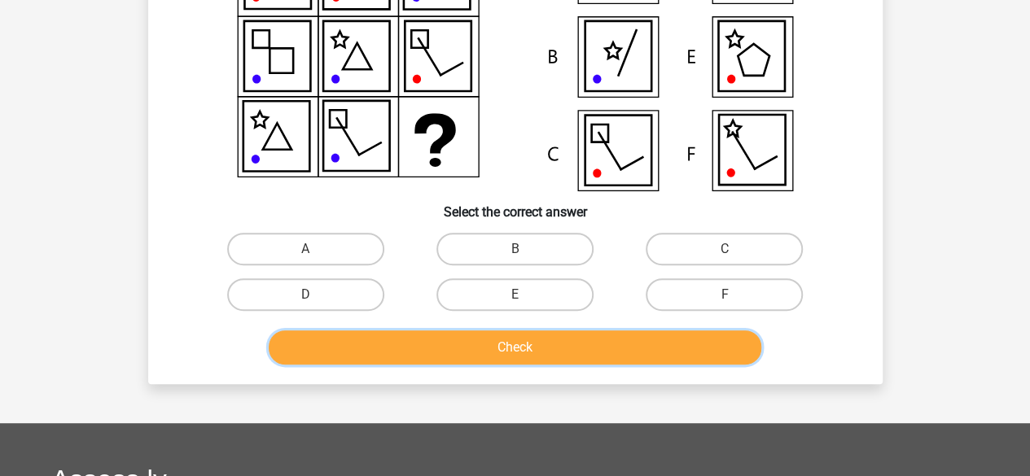
scroll to position [244, 0]
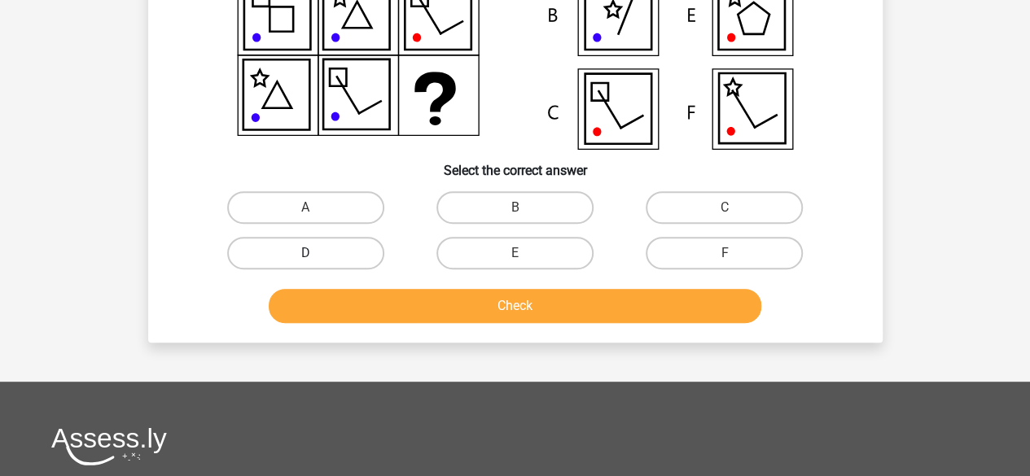
click at [340, 255] on label "D" at bounding box center [305, 253] width 157 height 33
click at [316, 255] on input "D" at bounding box center [310, 258] width 11 height 11
radio input "true"
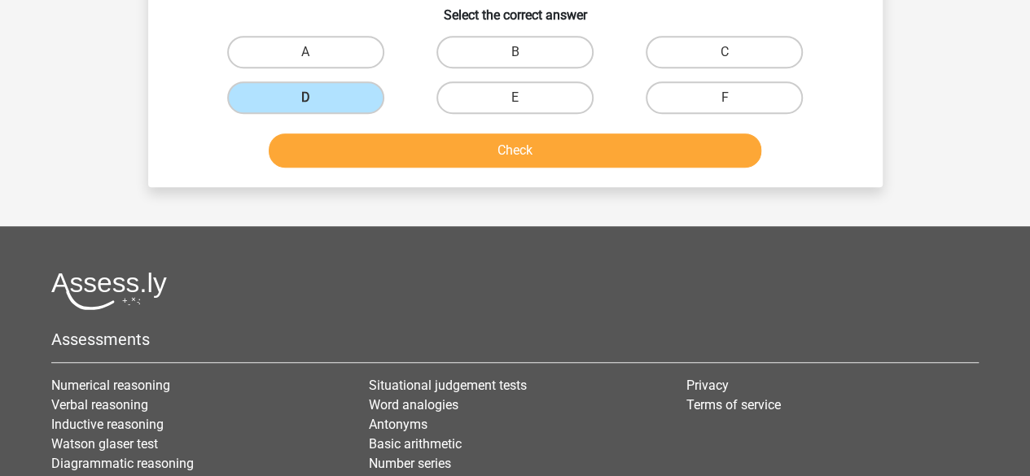
scroll to position [326, 0]
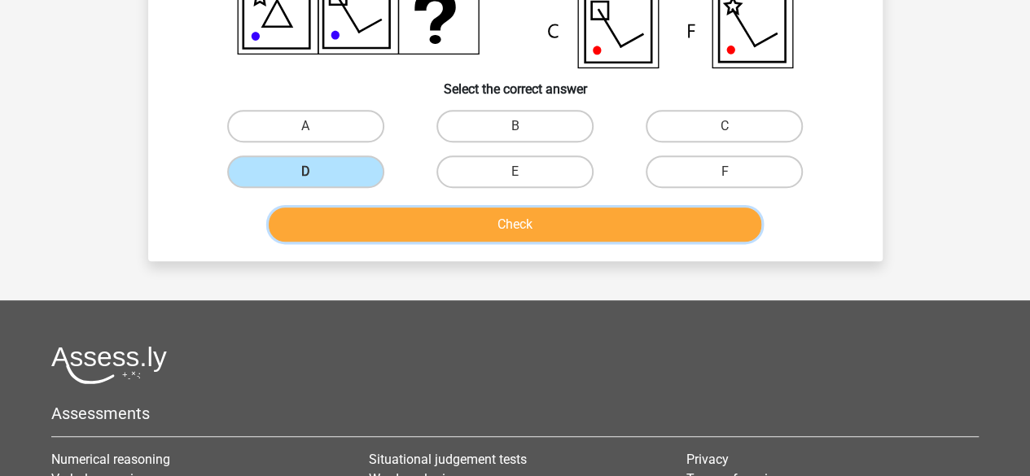
click at [512, 234] on button "Check" at bounding box center [515, 225] width 493 height 34
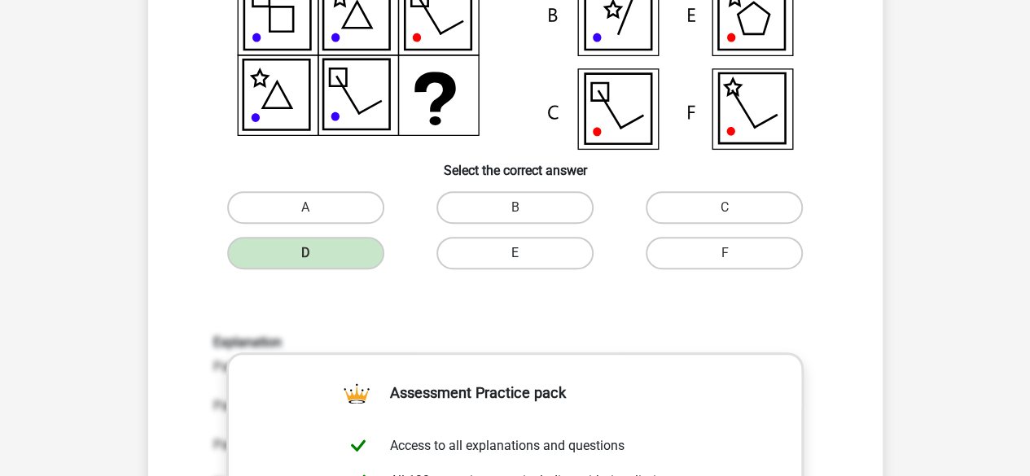
scroll to position [0, 0]
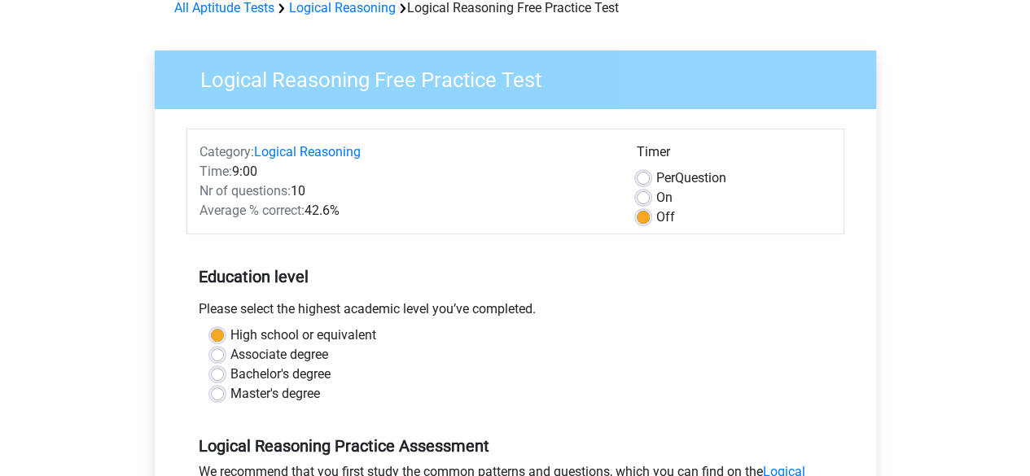
scroll to position [82, 0]
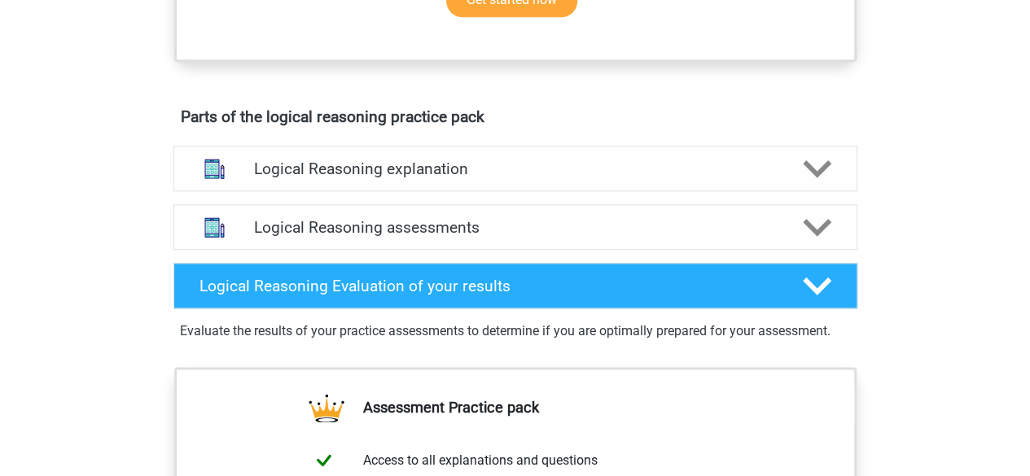
scroll to position [814, 0]
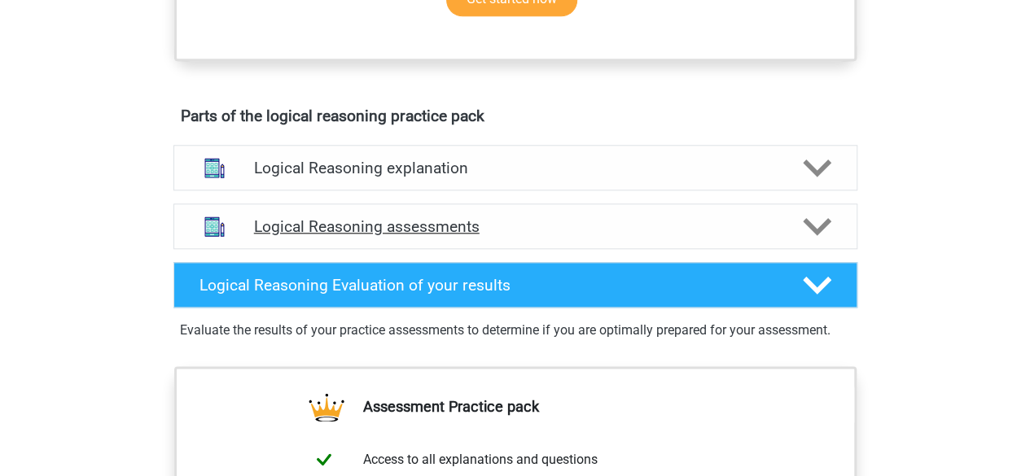
click at [818, 241] on icon at bounding box center [817, 227] width 28 height 28
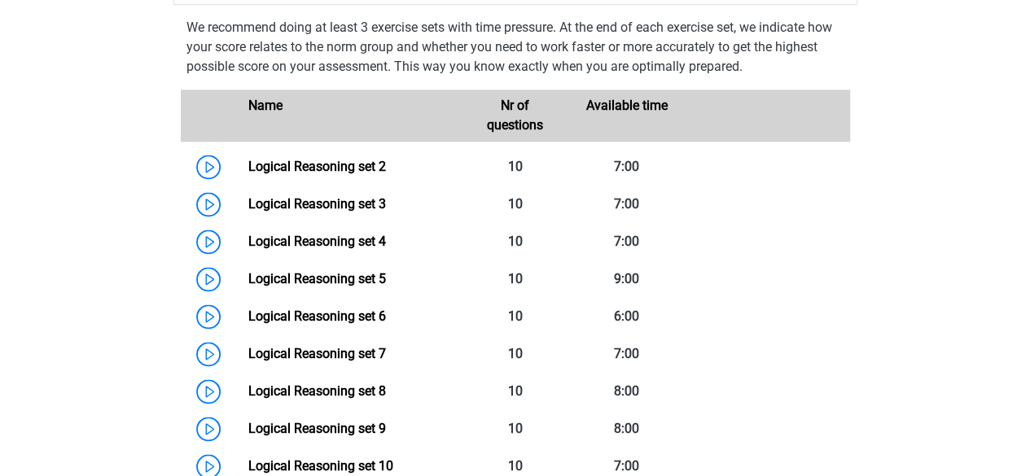
scroll to position [1140, 0]
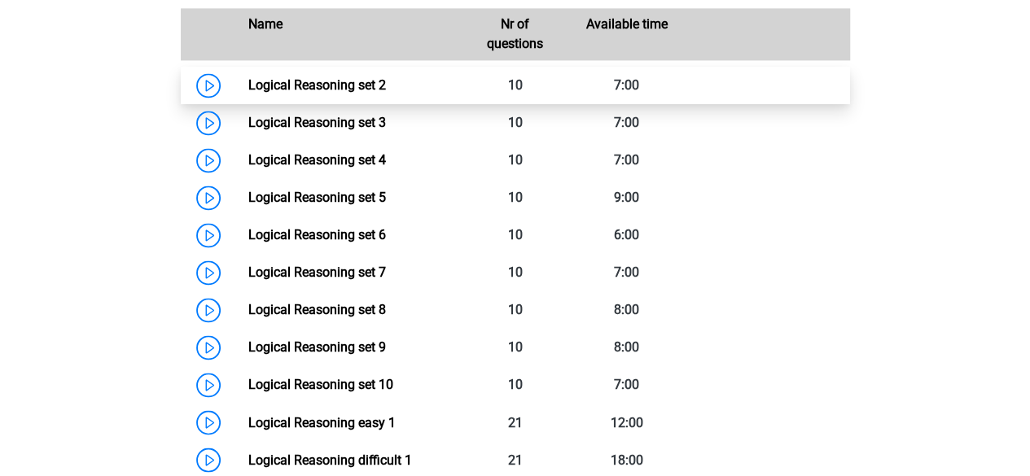
click at [311, 93] on link "Logical Reasoning set 2" at bounding box center [317, 84] width 138 height 15
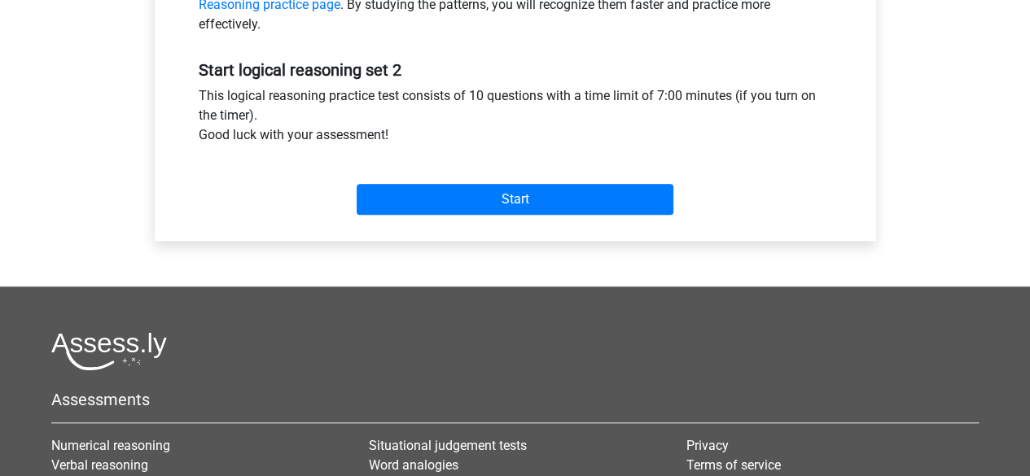
scroll to position [489, 0]
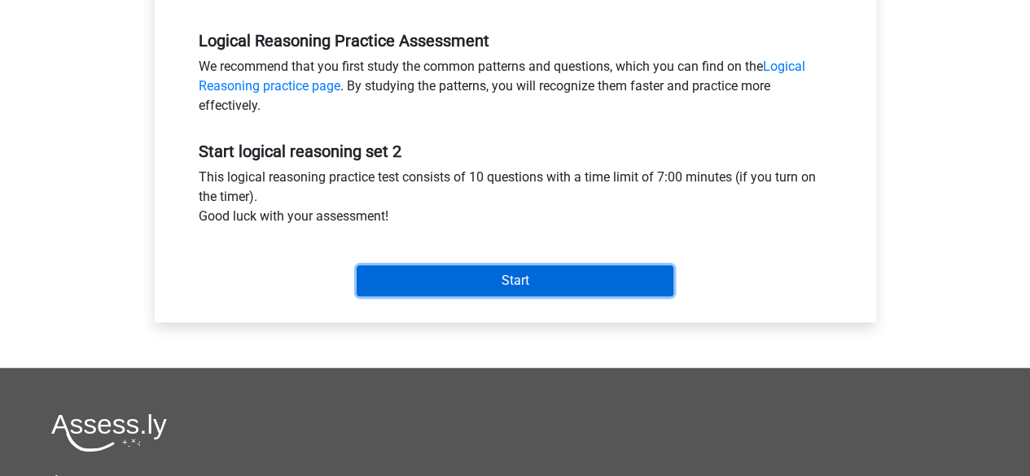
click at [480, 283] on input "Start" at bounding box center [515, 280] width 317 height 31
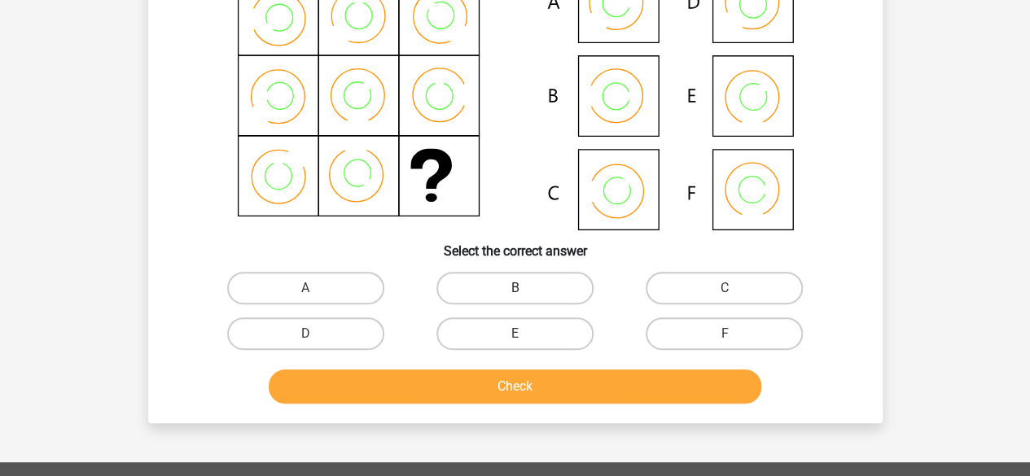
scroll to position [244, 0]
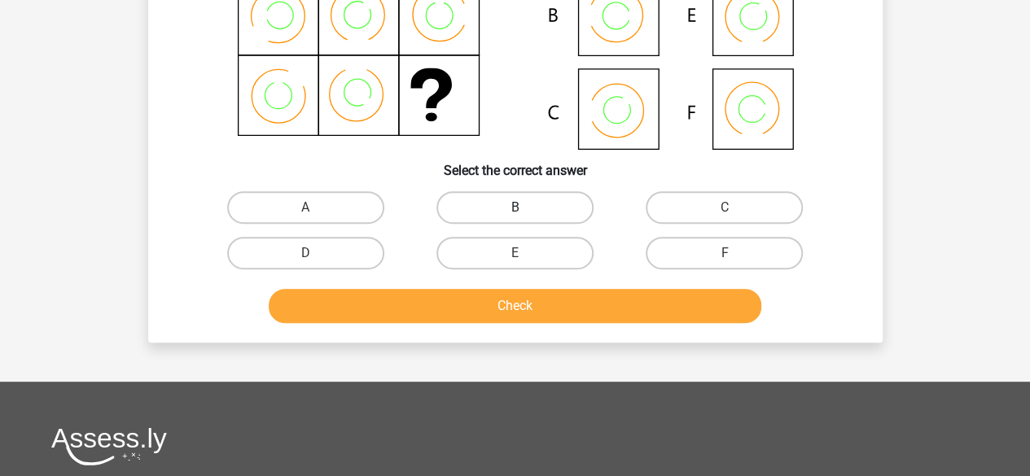
click at [505, 211] on label "B" at bounding box center [514, 207] width 157 height 33
click at [515, 211] on input "B" at bounding box center [520, 213] width 11 height 11
radio input "true"
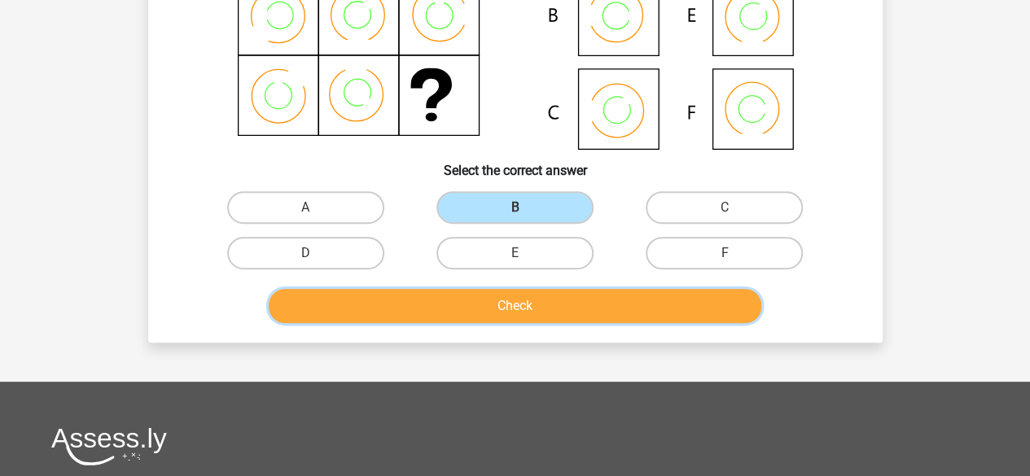
click at [529, 308] on button "Check" at bounding box center [515, 306] width 493 height 34
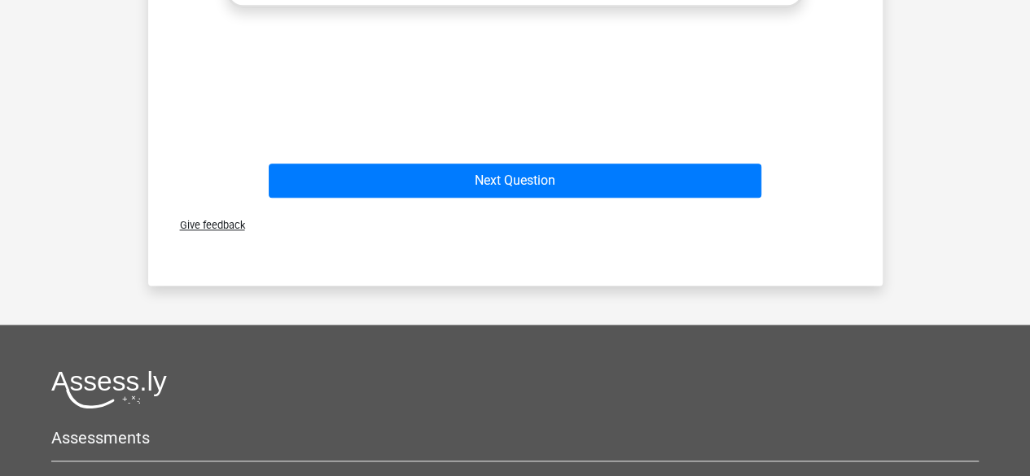
scroll to position [896, 0]
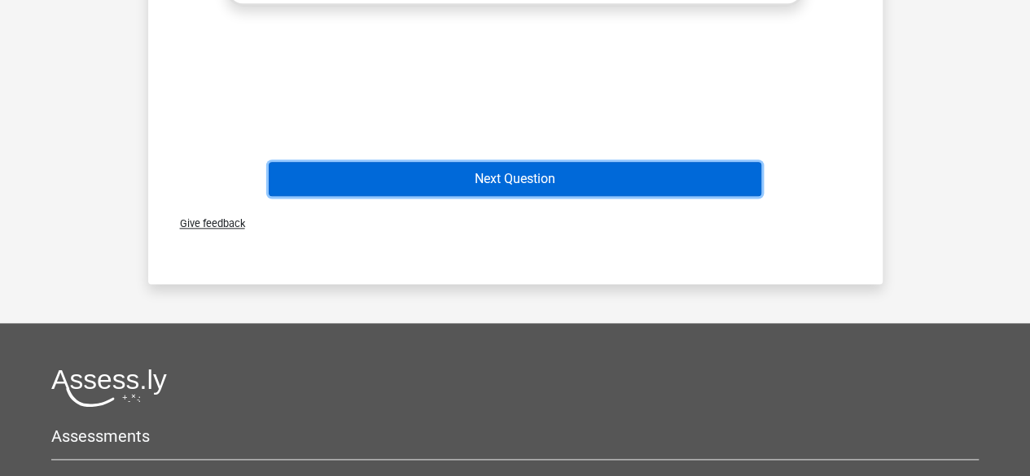
click at [519, 179] on button "Next Question" at bounding box center [515, 179] width 493 height 34
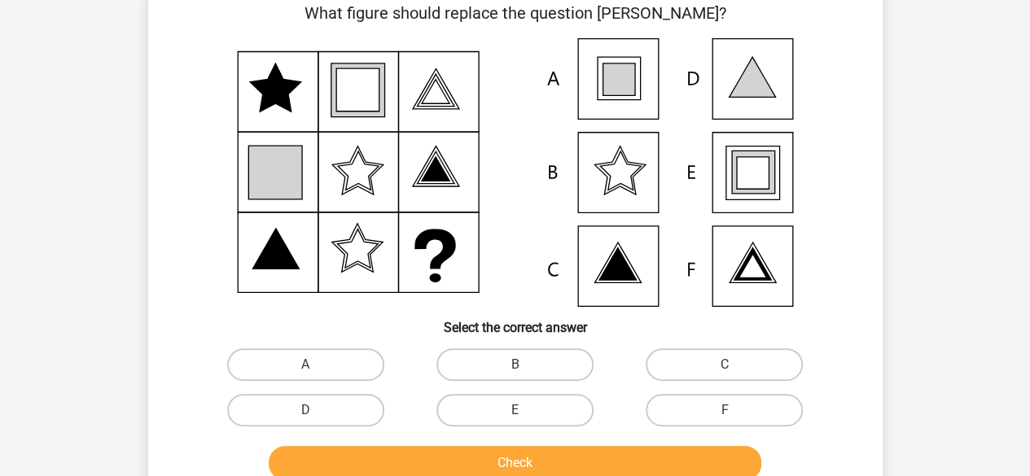
scroll to position [75, 0]
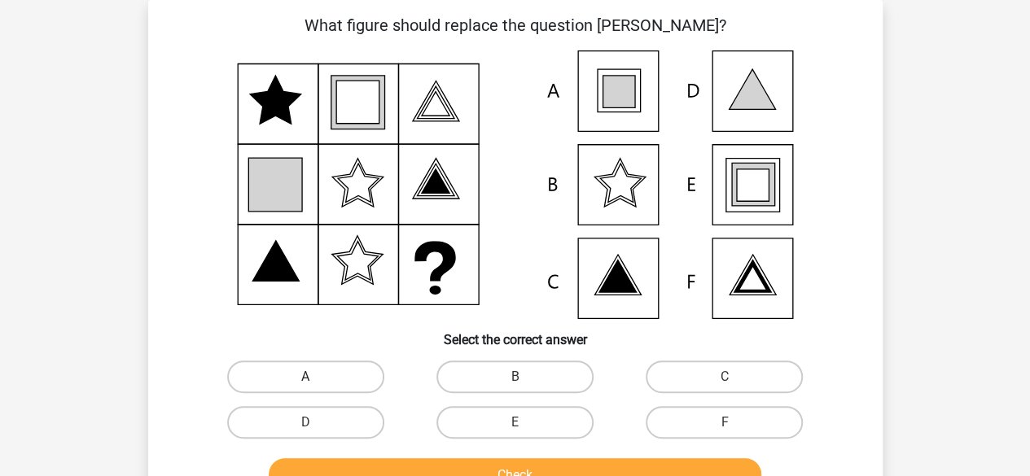
click at [346, 372] on label "A" at bounding box center [305, 377] width 157 height 33
click at [316, 377] on input "A" at bounding box center [310, 382] width 11 height 11
radio input "true"
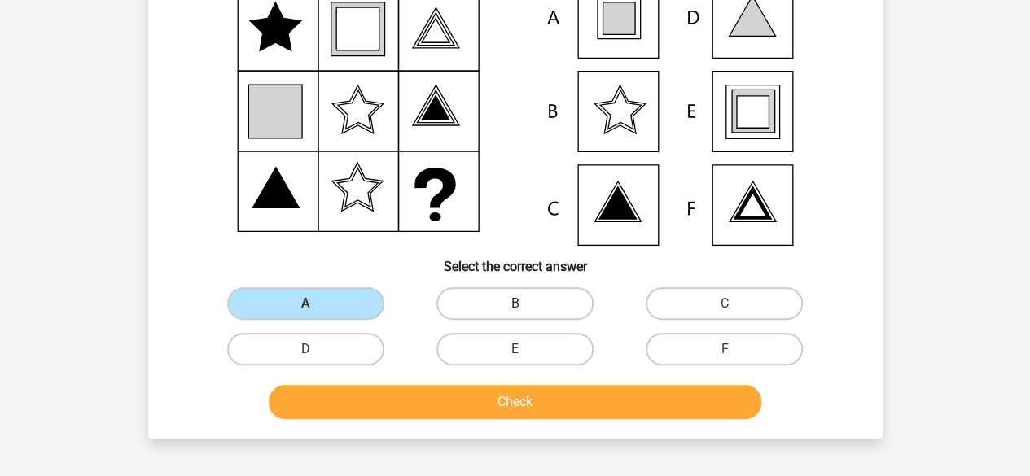
scroll to position [238, 0]
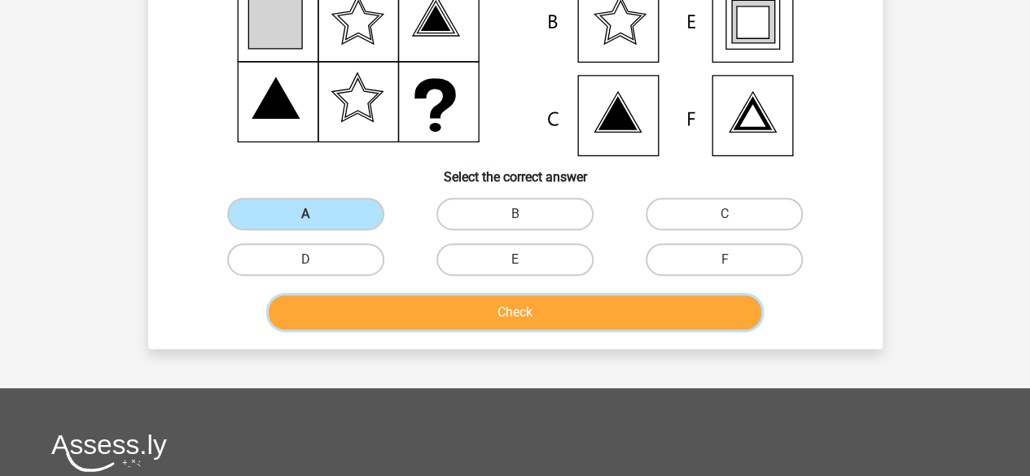
click at [544, 313] on button "Check" at bounding box center [515, 313] width 493 height 34
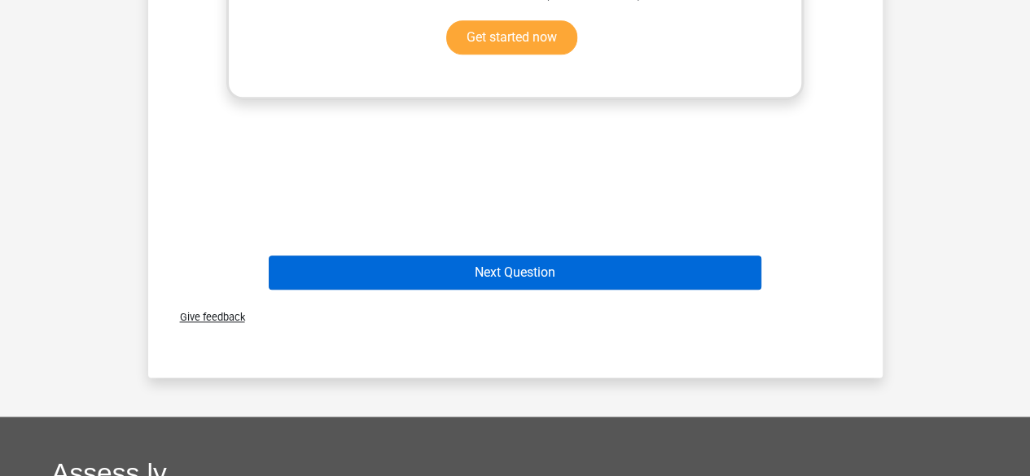
scroll to position [808, 0]
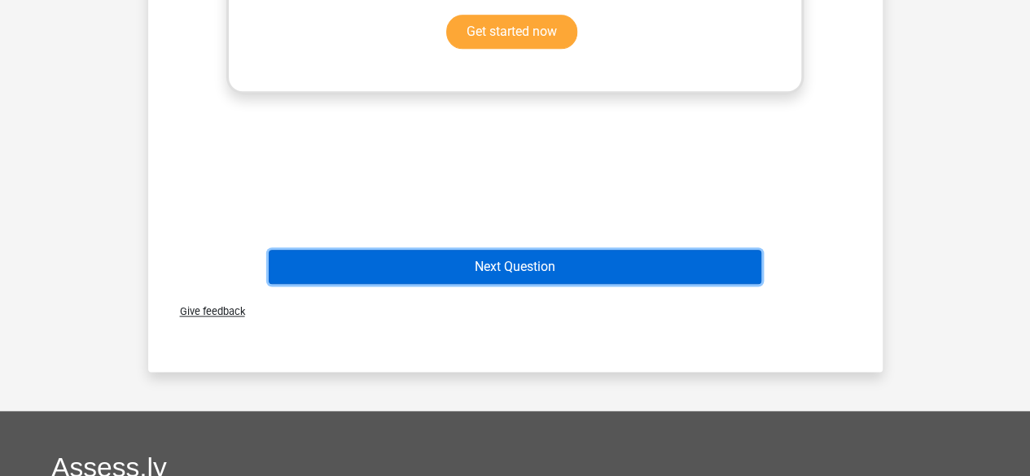
click at [528, 262] on button "Next Question" at bounding box center [515, 267] width 493 height 34
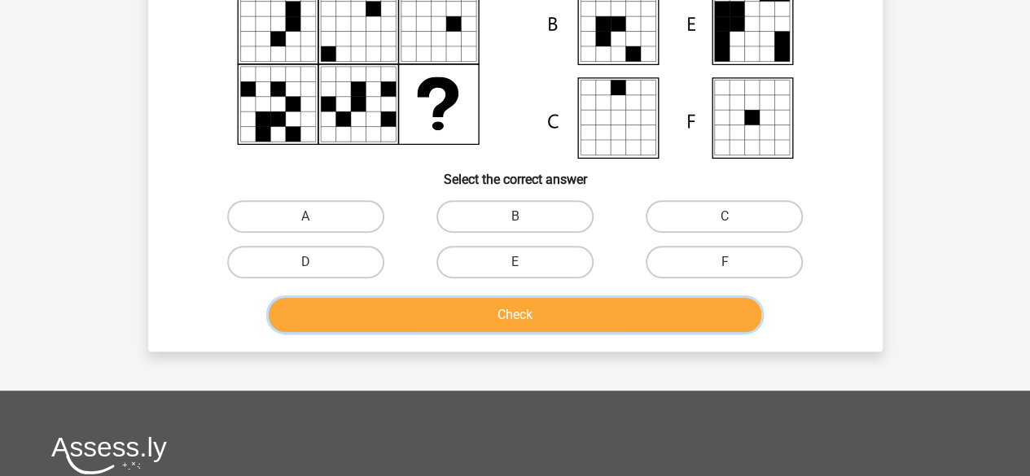
scroll to position [238, 0]
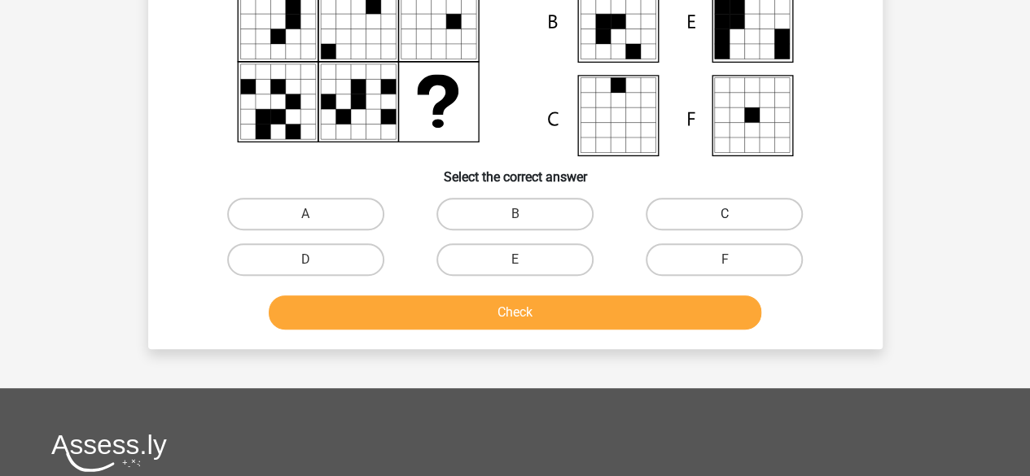
click at [723, 216] on label "C" at bounding box center [724, 214] width 157 height 33
click at [725, 216] on input "C" at bounding box center [730, 219] width 11 height 11
radio input "true"
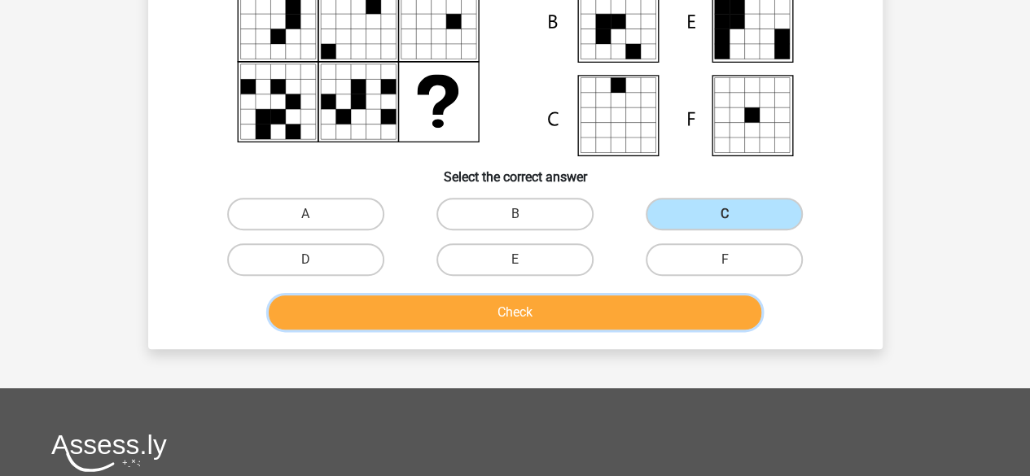
click at [590, 310] on button "Check" at bounding box center [515, 313] width 493 height 34
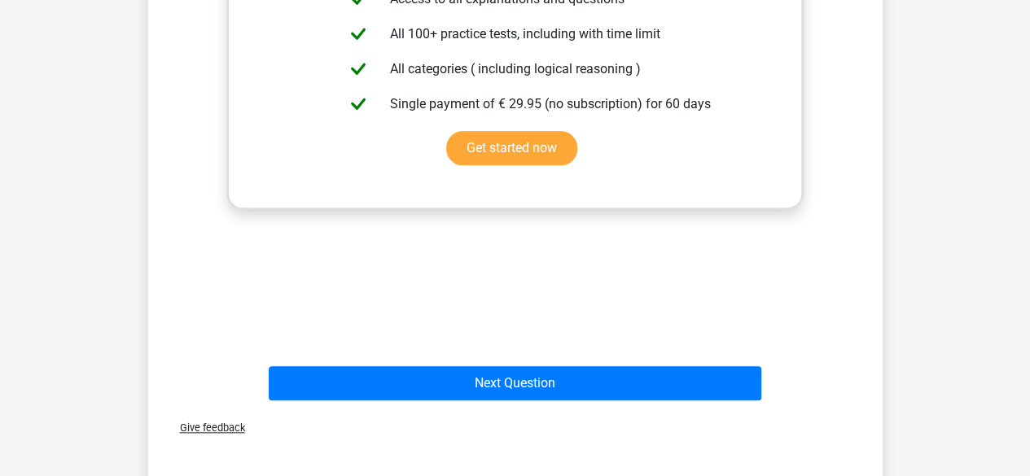
scroll to position [808, 0]
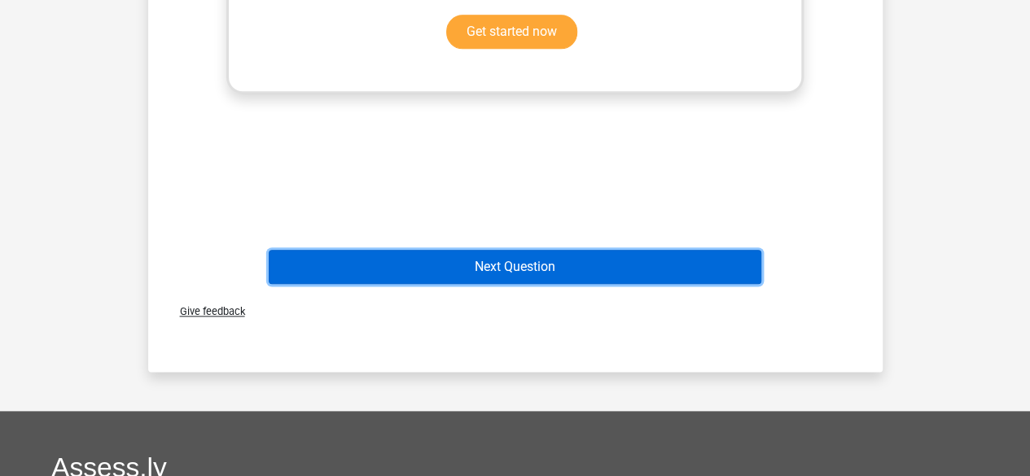
click at [550, 272] on button "Next Question" at bounding box center [515, 267] width 493 height 34
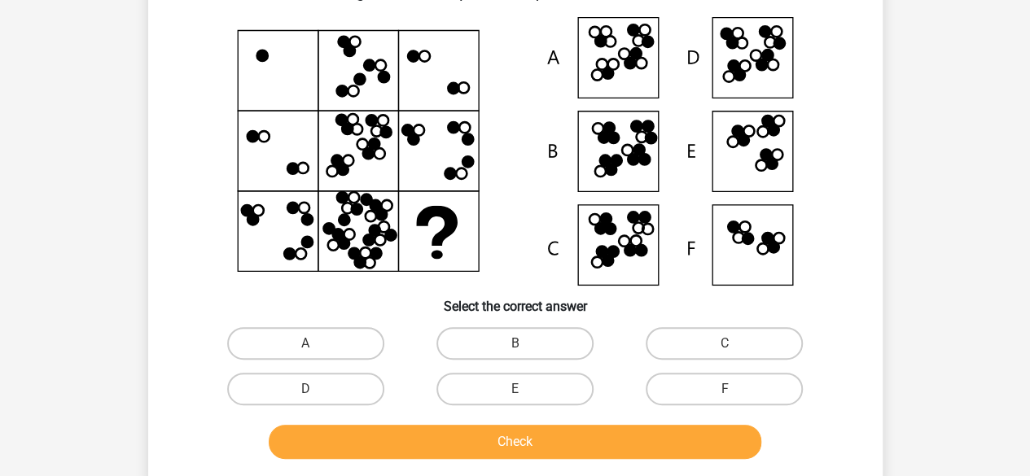
scroll to position [75, 0]
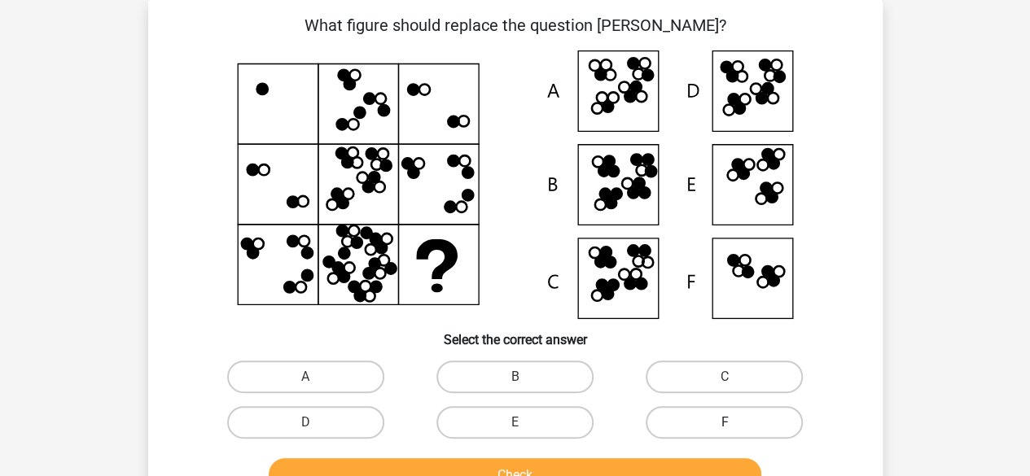
click at [738, 418] on label "F" at bounding box center [724, 422] width 157 height 33
click at [735, 423] on input "F" at bounding box center [730, 428] width 11 height 11
radio input "true"
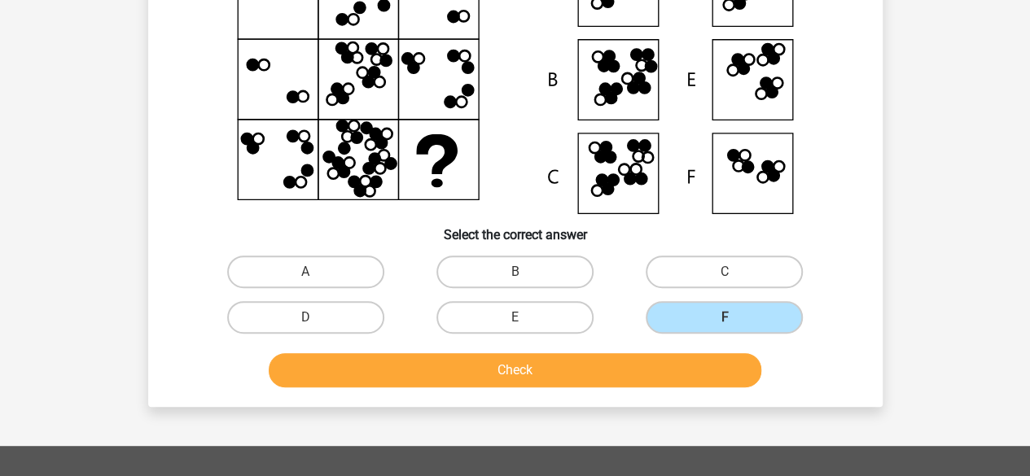
scroll to position [238, 0]
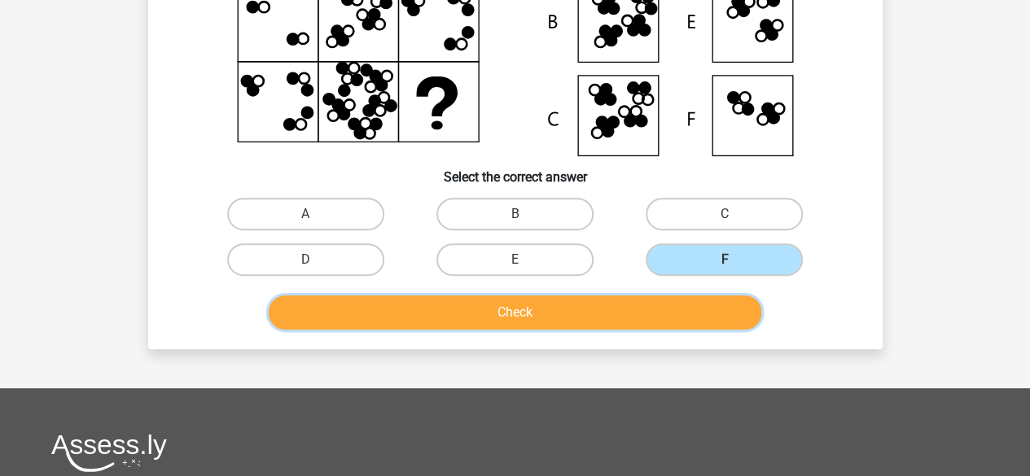
click at [590, 319] on button "Check" at bounding box center [515, 313] width 493 height 34
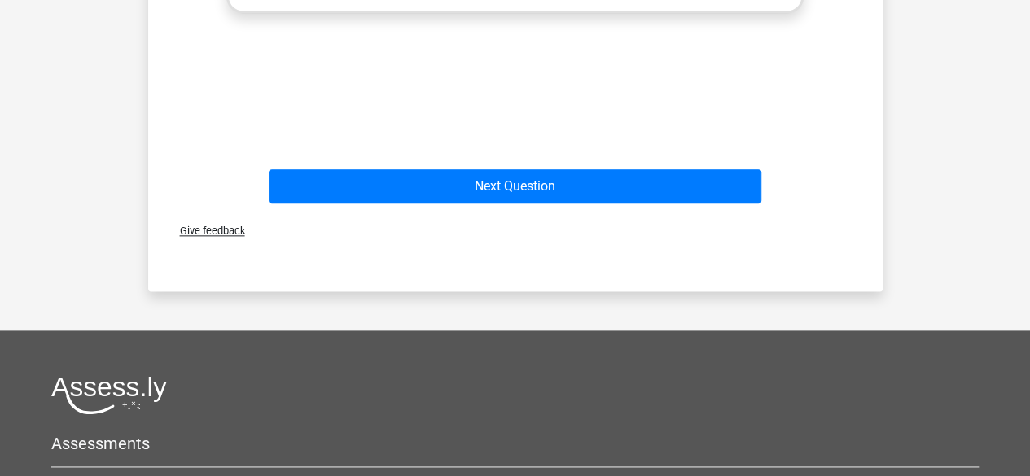
scroll to position [889, 0]
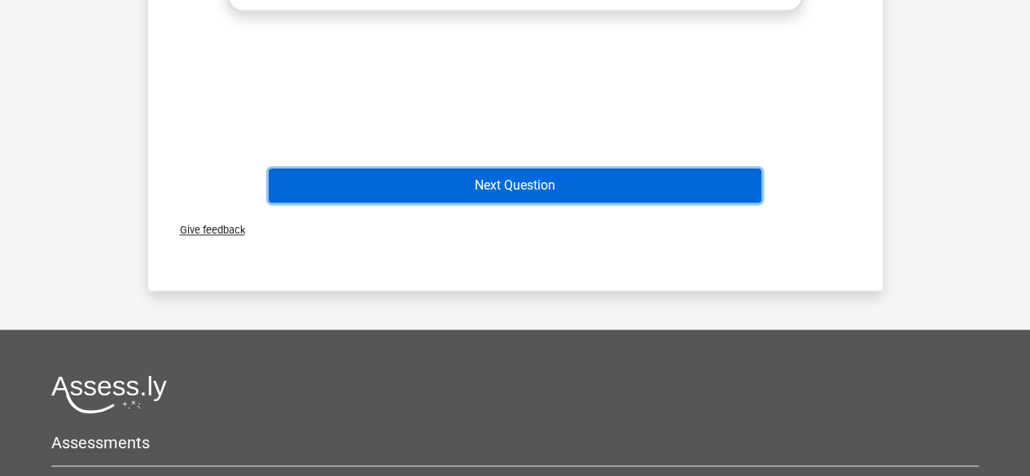
click at [502, 183] on button "Next Question" at bounding box center [515, 186] width 493 height 34
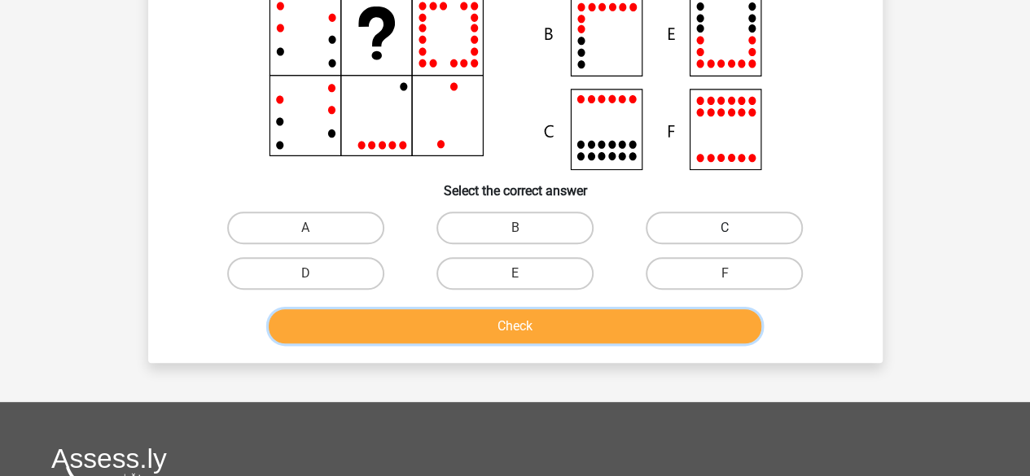
scroll to position [238, 0]
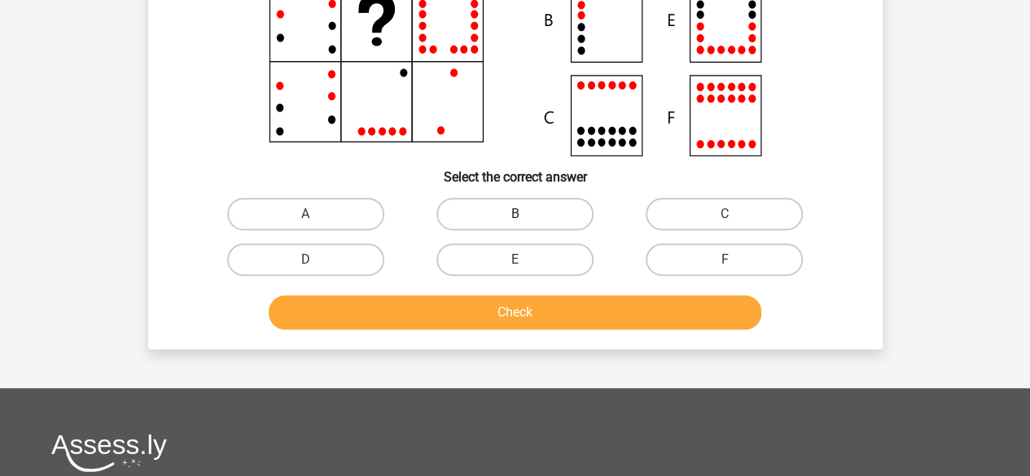
click at [557, 214] on label "B" at bounding box center [514, 214] width 157 height 33
click at [525, 214] on input "B" at bounding box center [520, 219] width 11 height 11
radio input "true"
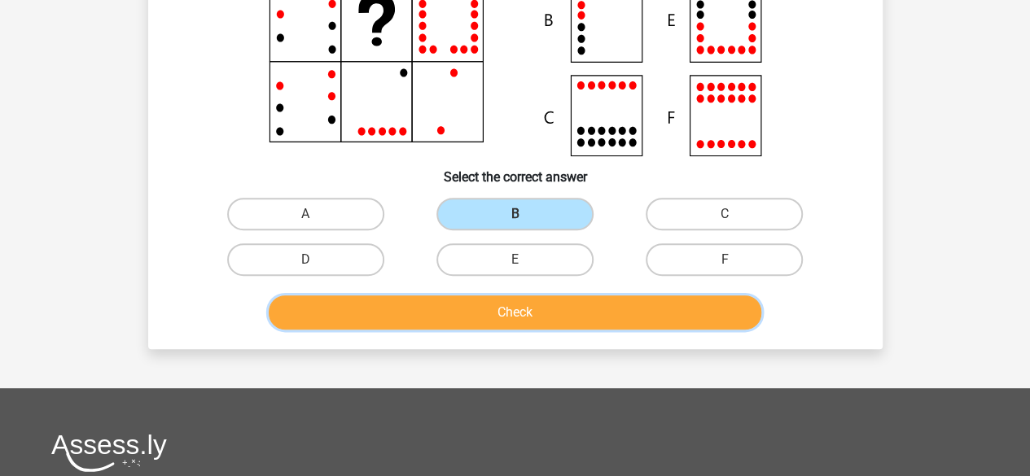
click at [564, 309] on button "Check" at bounding box center [515, 313] width 493 height 34
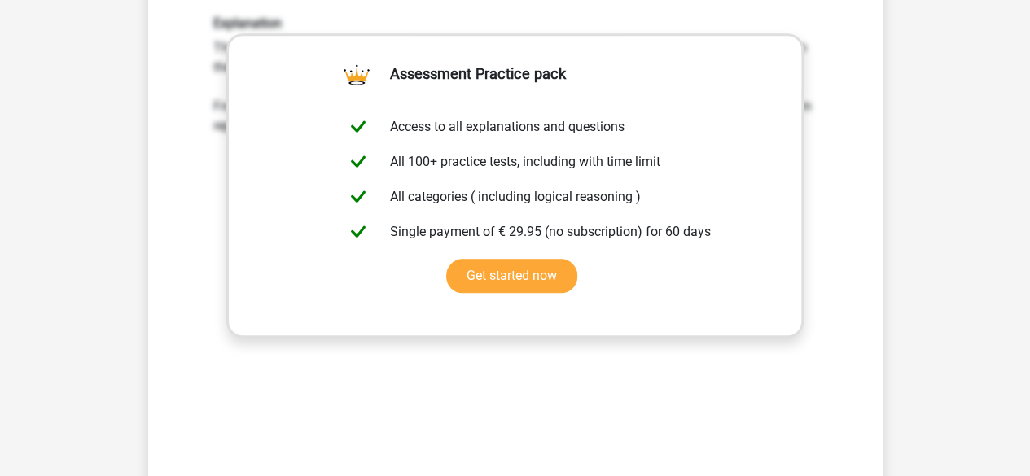
scroll to position [726, 0]
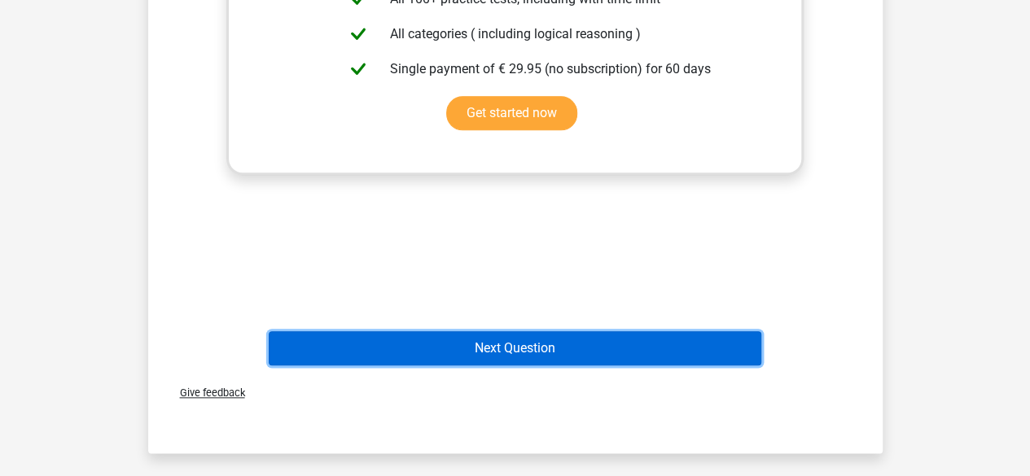
click at [508, 351] on button "Next Question" at bounding box center [515, 348] width 493 height 34
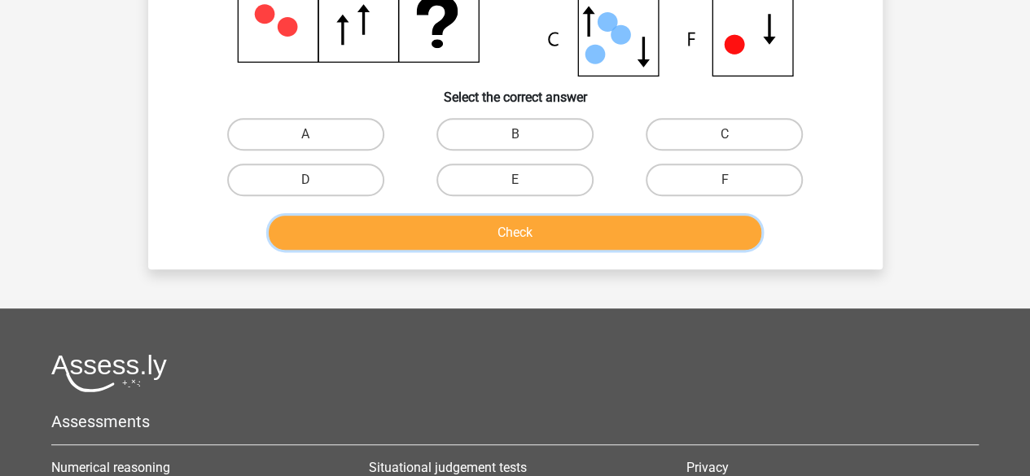
scroll to position [319, 0]
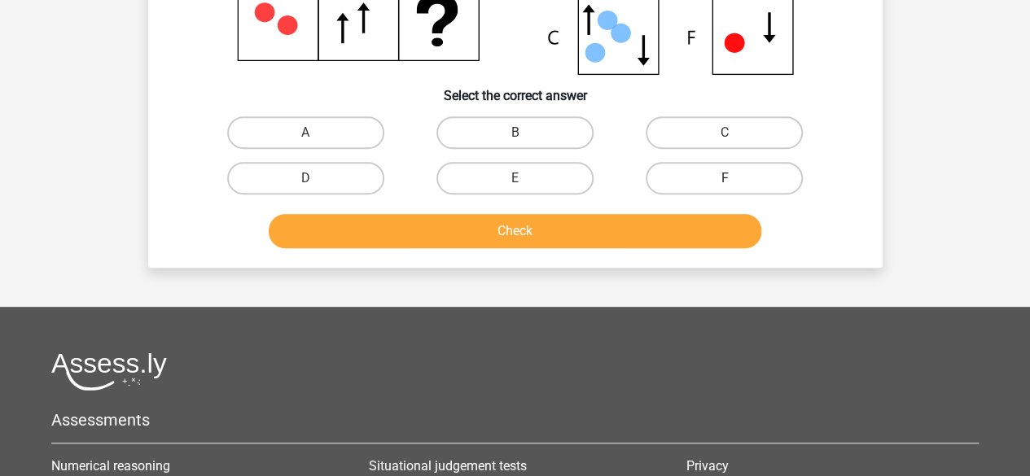
click at [705, 172] on label "F" at bounding box center [724, 178] width 157 height 33
click at [725, 178] on input "F" at bounding box center [730, 183] width 11 height 11
radio input "true"
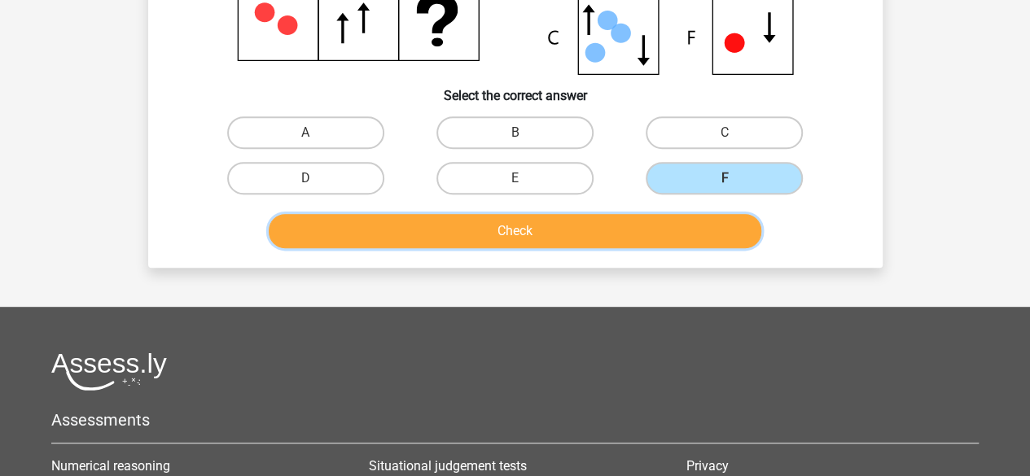
click at [630, 224] on button "Check" at bounding box center [515, 231] width 493 height 34
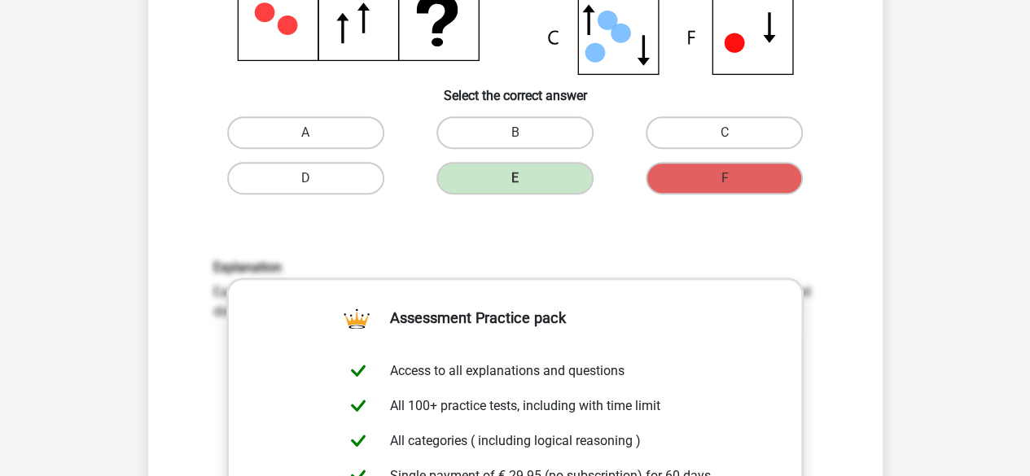
drag, startPoint x: 956, startPoint y: 355, endPoint x: 1041, endPoint y: 409, distance: 101.0
